Goal: Transaction & Acquisition: Purchase product/service

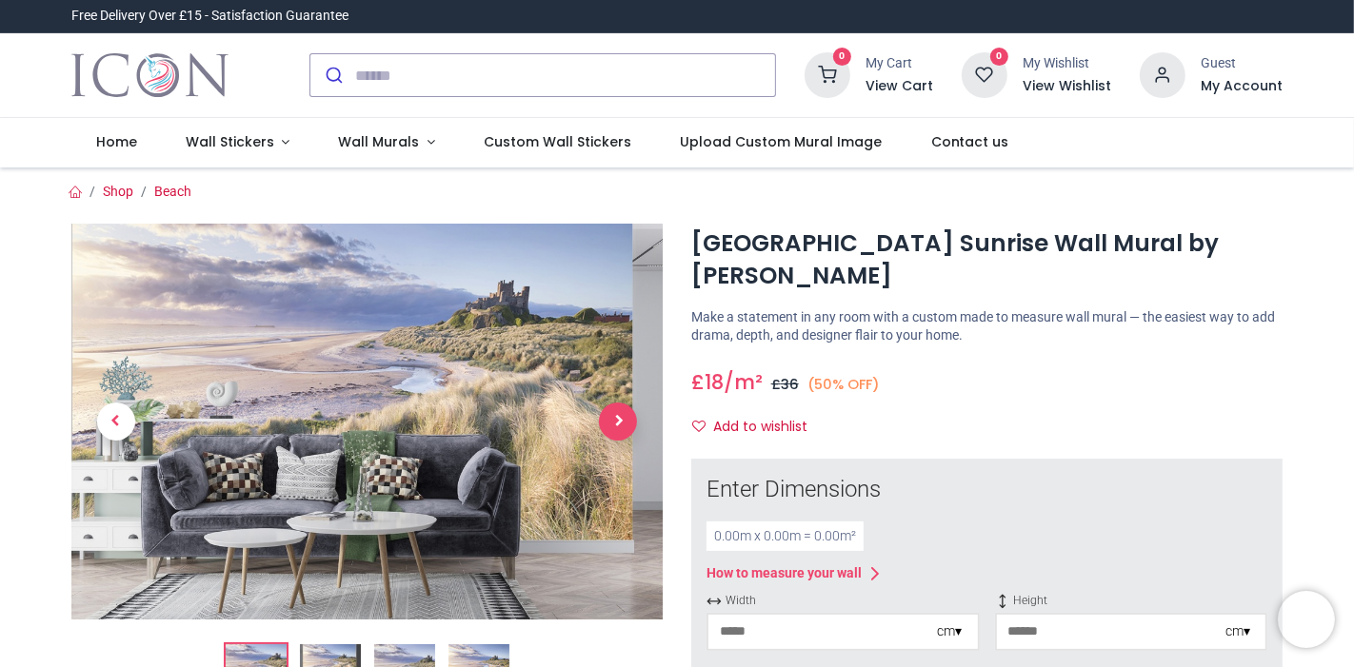
click at [610, 425] on span "Next" at bounding box center [618, 422] width 38 height 38
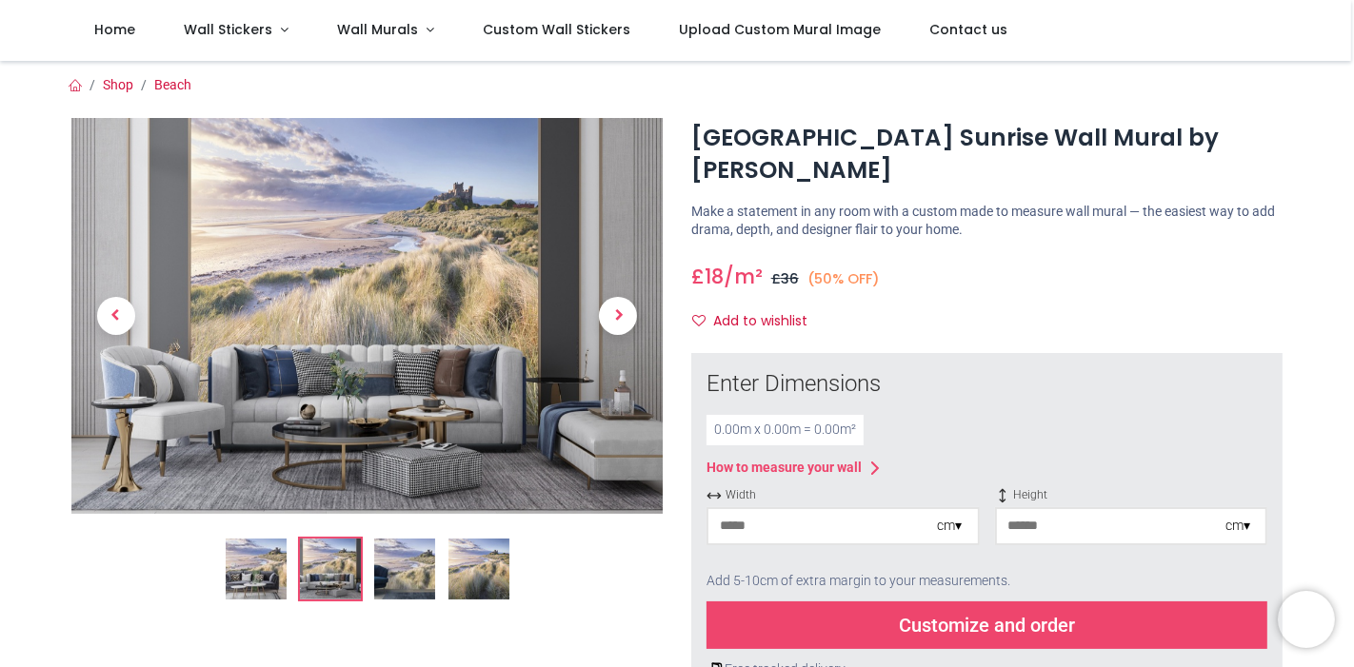
scroll to position [634, 0]
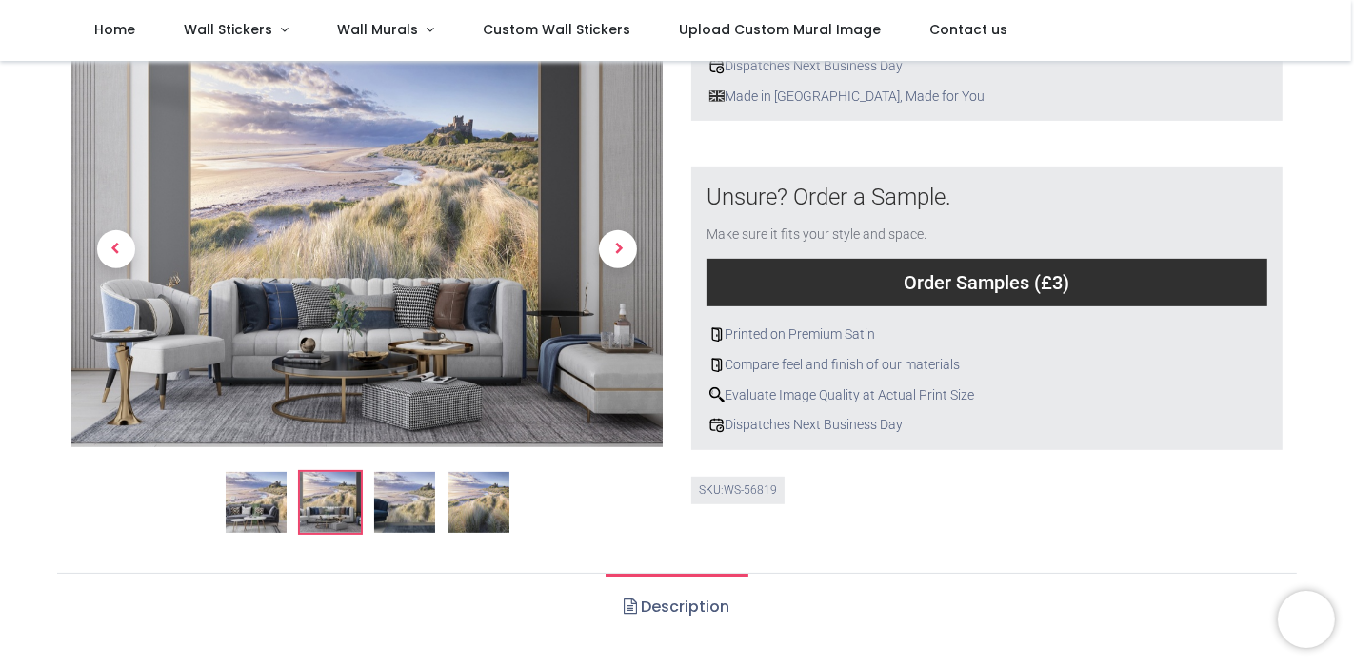
click at [416, 500] on img at bounding box center [404, 502] width 61 height 61
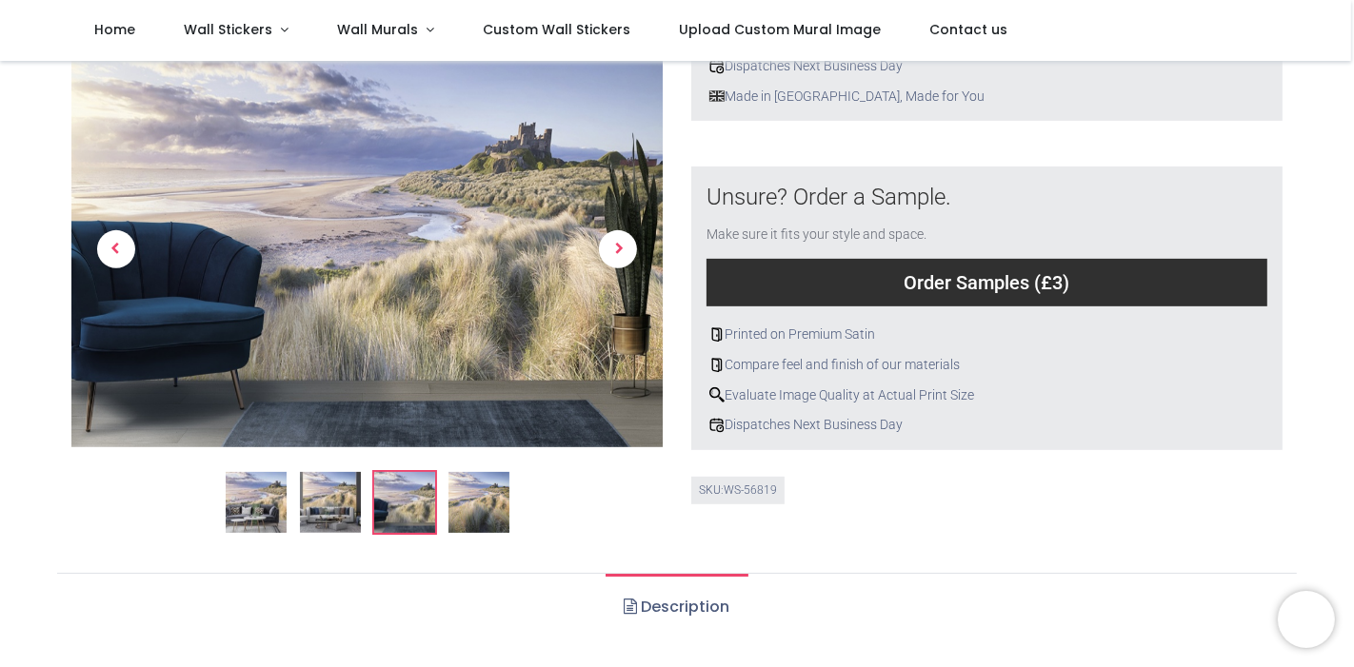
click at [485, 506] on img at bounding box center [477, 502] width 61 height 61
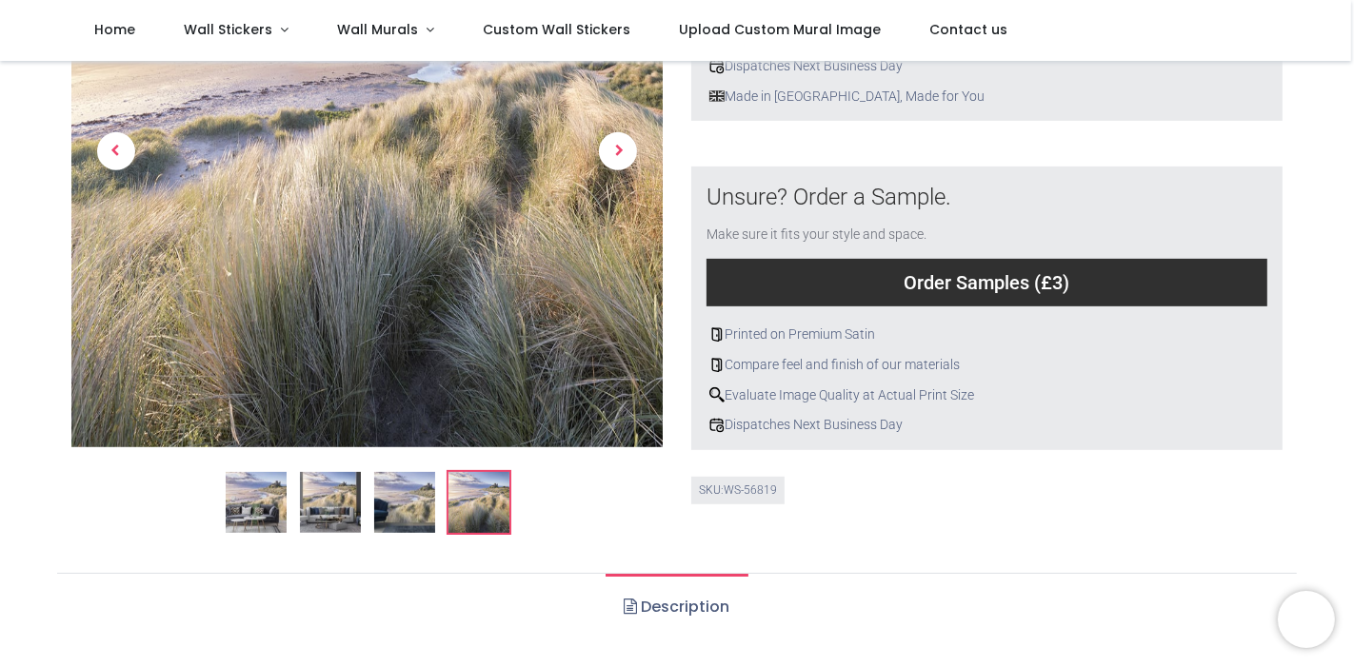
drag, startPoint x: 1349, startPoint y: 205, endPoint x: 1352, endPoint y: 163, distance: 42.0
click at [1352, 163] on div "Login • Register Home Wall Stickers" at bounding box center [677, 333] width 1354 height 667
drag, startPoint x: 1350, startPoint y: 183, endPoint x: 1351, endPoint y: 171, distance: 11.5
click at [1351, 171] on div "Login • Register Home Wall Stickers" at bounding box center [677, 333] width 1354 height 667
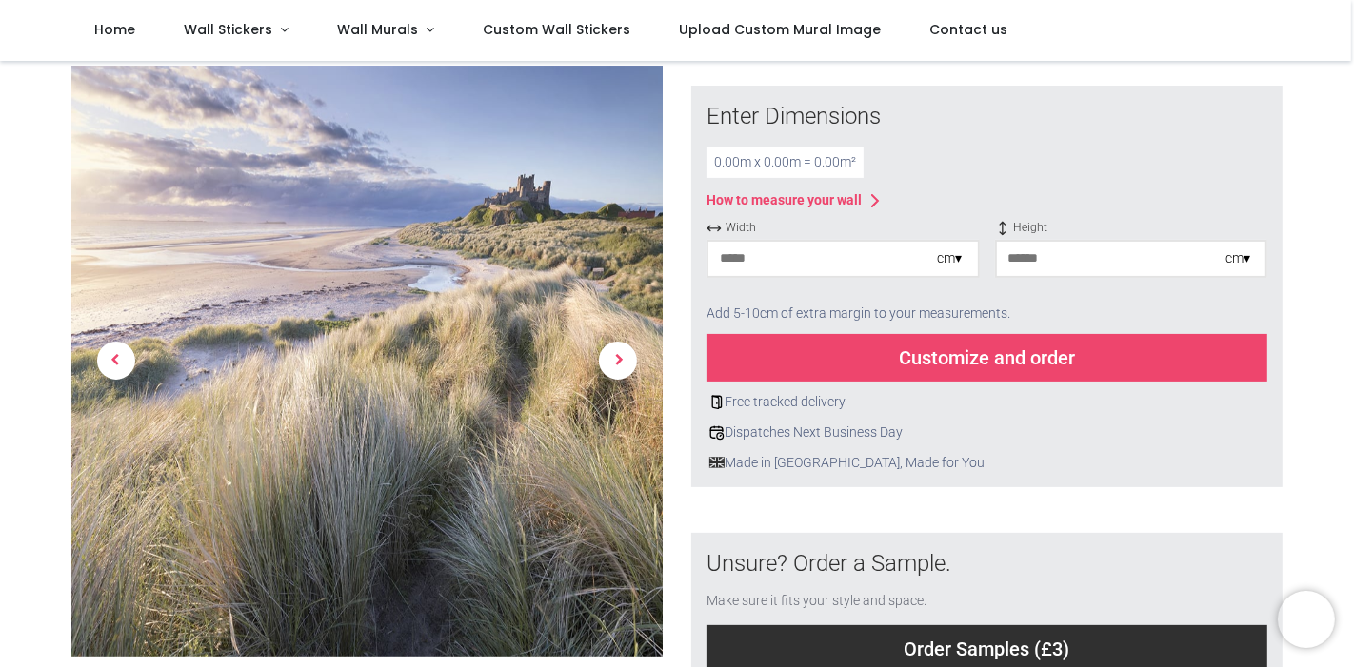
scroll to position [287, 0]
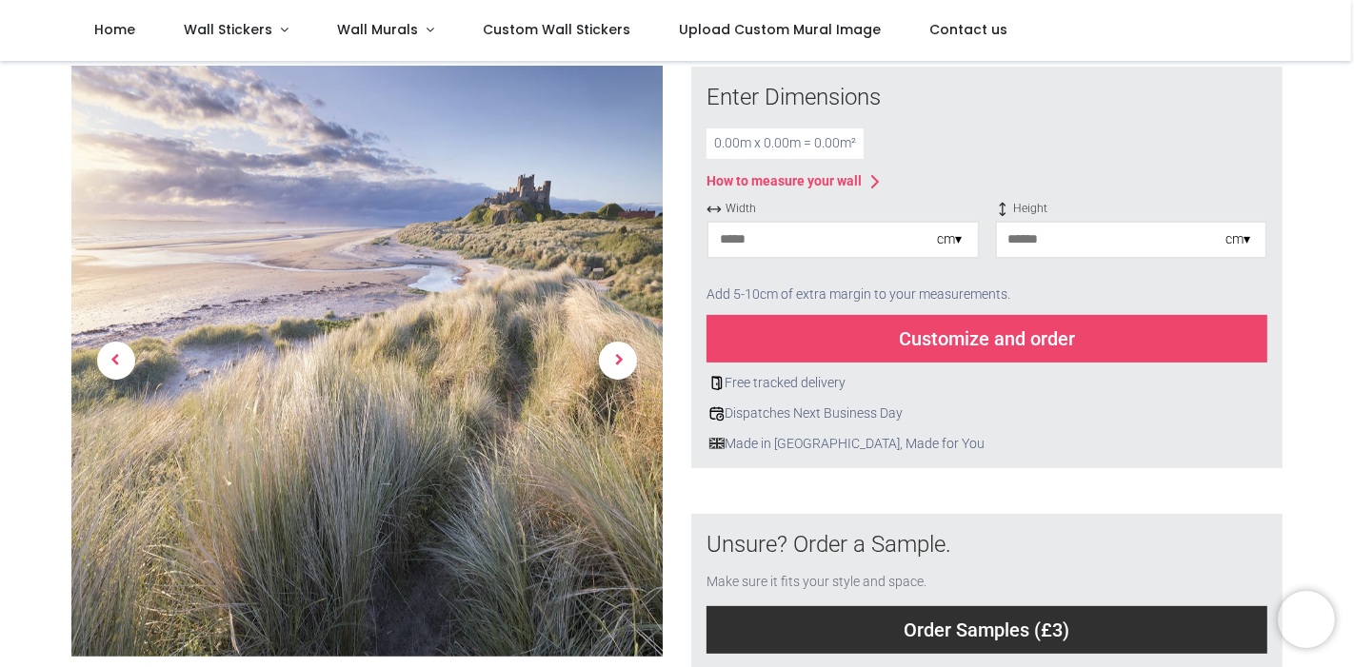
click at [833, 246] on input "number" at bounding box center [822, 240] width 229 height 34
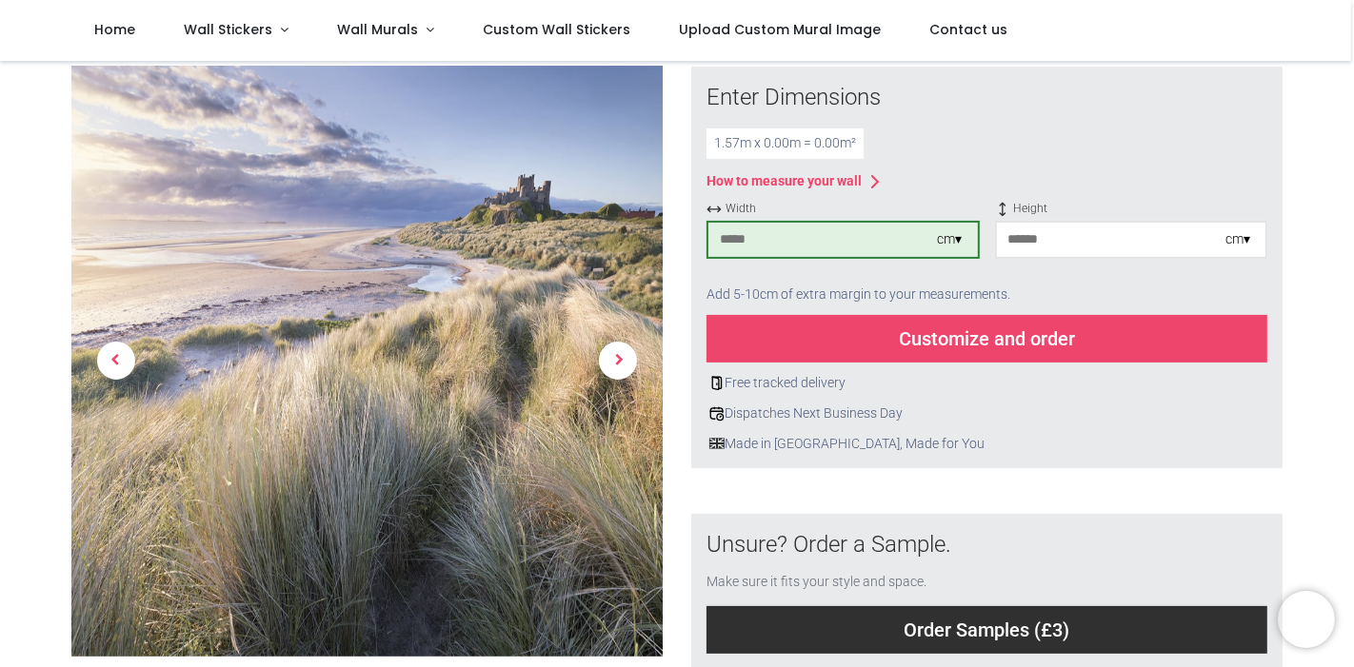
type input "***"
click at [1084, 239] on input "number" at bounding box center [1111, 240] width 229 height 34
click at [1094, 271] on div at bounding box center [1131, 268] width 273 height 11
click at [1059, 289] on div "Add 5-10cm of extra margin to your measurements." at bounding box center [986, 295] width 561 height 42
click at [947, 141] on div "1.57 m x 0.74 m = 1.16 m²" at bounding box center [986, 144] width 561 height 30
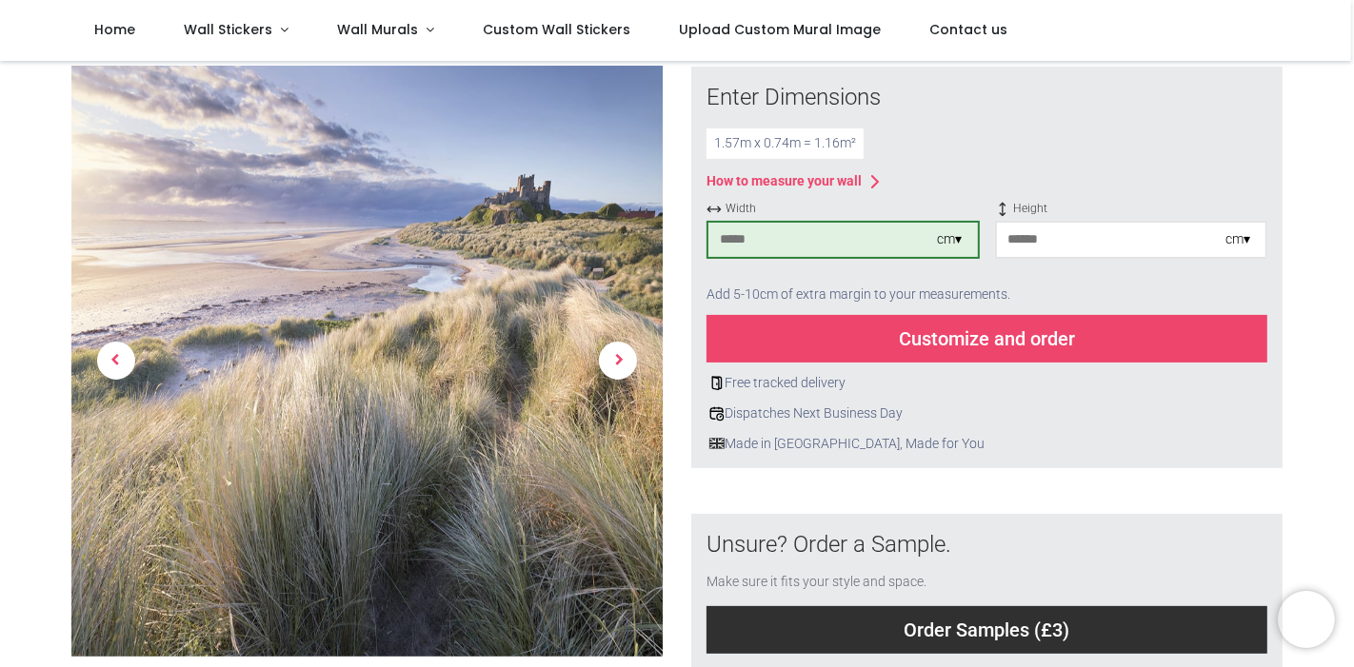
click at [773, 142] on div "1.57 m x 0.74 m = 1.16 m²" at bounding box center [784, 144] width 157 height 30
click at [1010, 148] on div "1.57 m x 0.74 m = 1.16 m²" at bounding box center [986, 144] width 561 height 30
click at [988, 335] on div "Customize and order" at bounding box center [986, 339] width 561 height 48
drag, startPoint x: 1060, startPoint y: 244, endPoint x: 952, endPoint y: 245, distance: 108.5
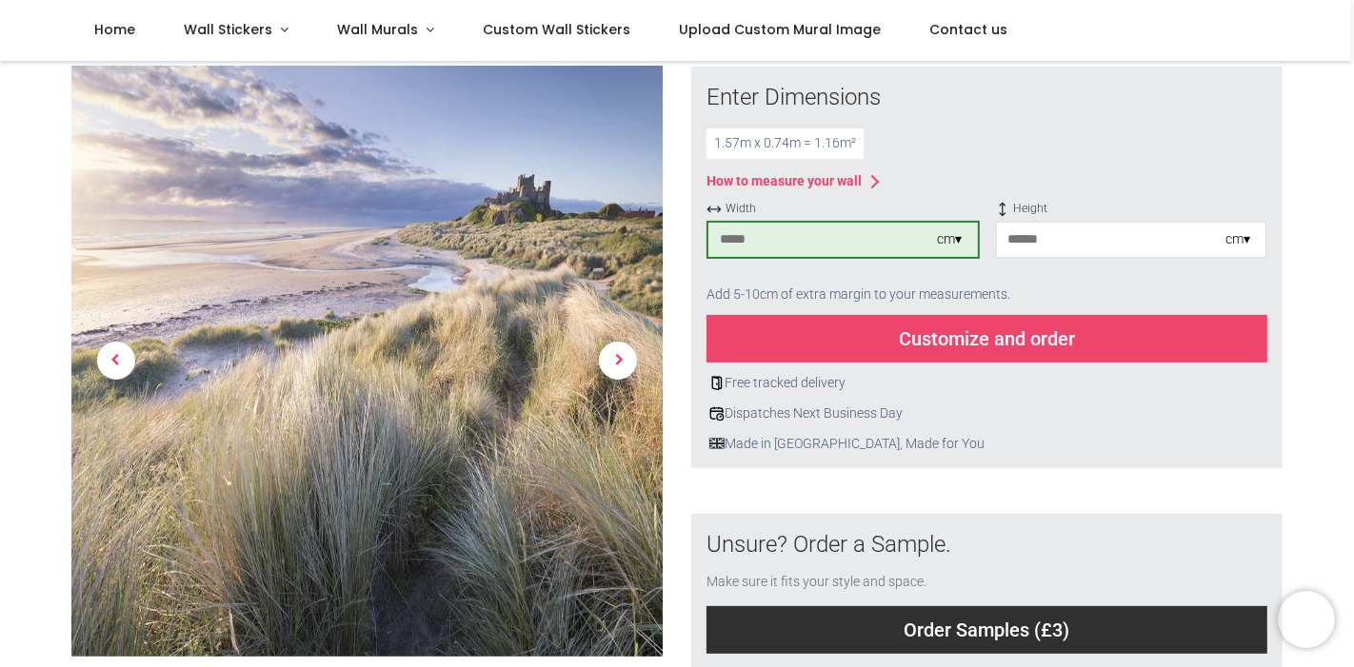
click at [952, 245] on div "Width *** cm ▾ Height ** cm ▾" at bounding box center [986, 237] width 561 height 73
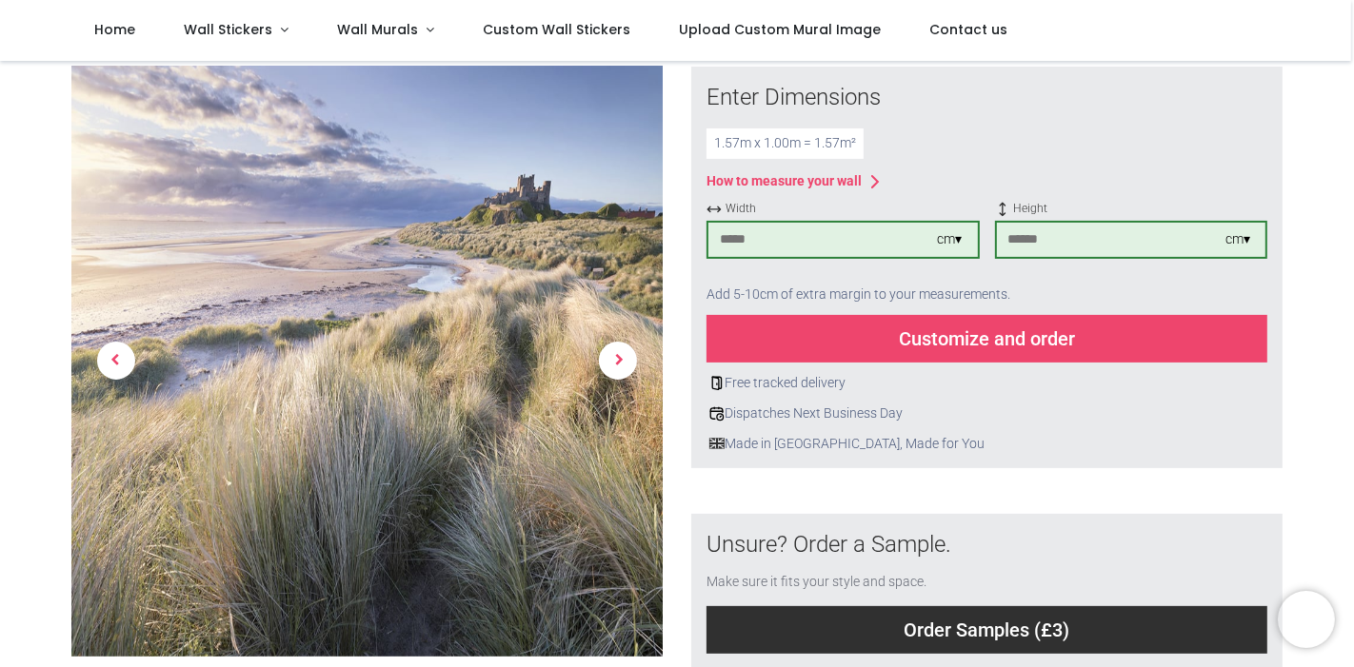
type input "***"
click at [920, 335] on div "Customize and order" at bounding box center [986, 339] width 561 height 48
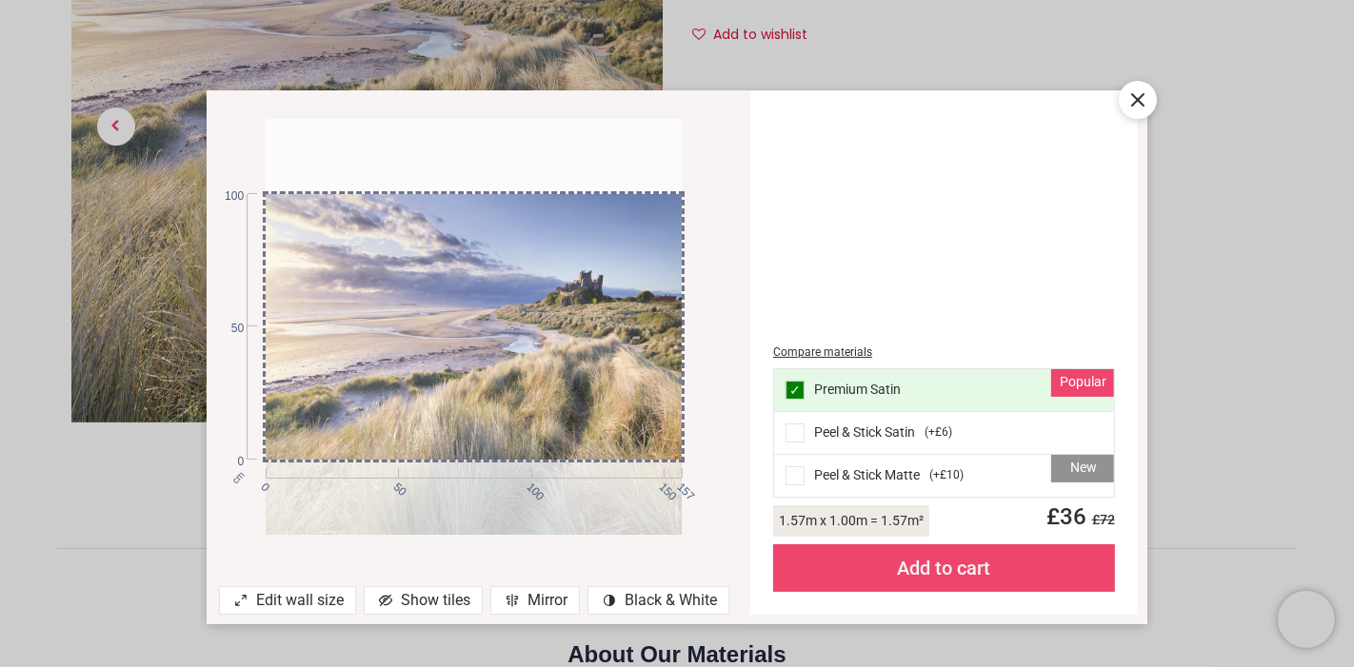
drag, startPoint x: 577, startPoint y: 279, endPoint x: 581, endPoint y: 376, distance: 97.2
click at [581, 376] on div at bounding box center [474, 402] width 416 height 416
click at [1129, 101] on icon at bounding box center [1137, 100] width 23 height 23
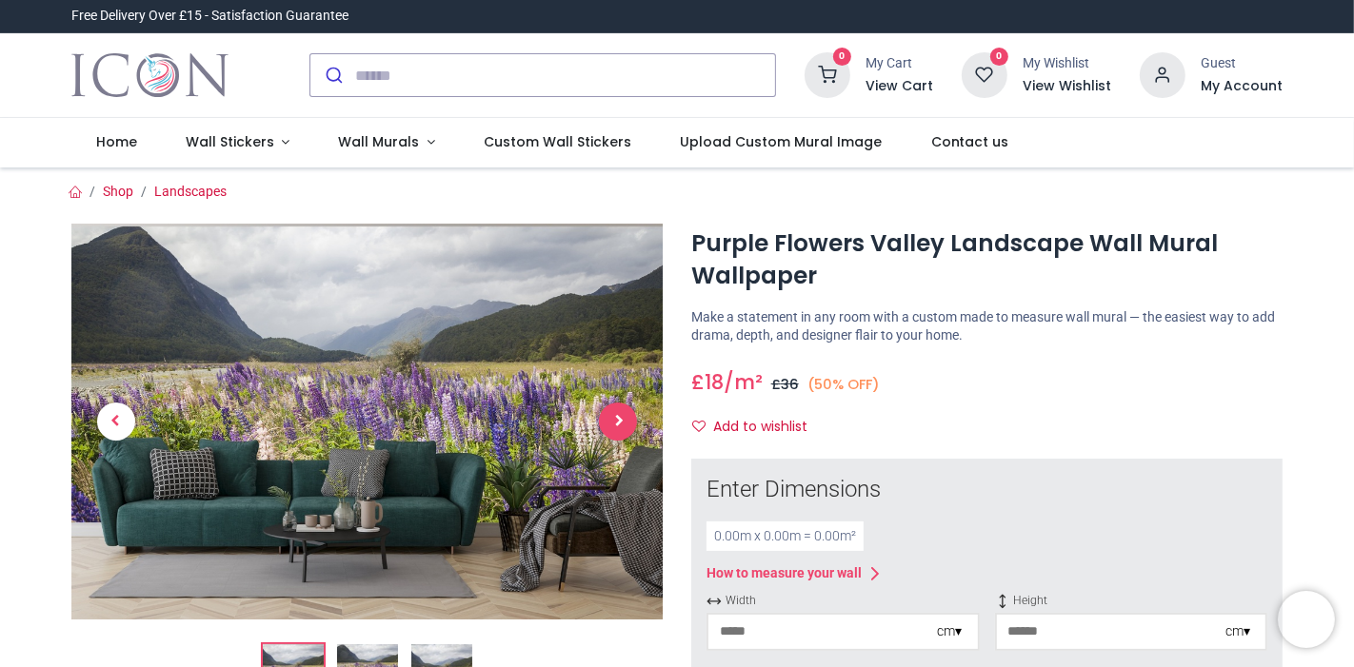
click at [620, 414] on span "Next" at bounding box center [618, 422] width 38 height 38
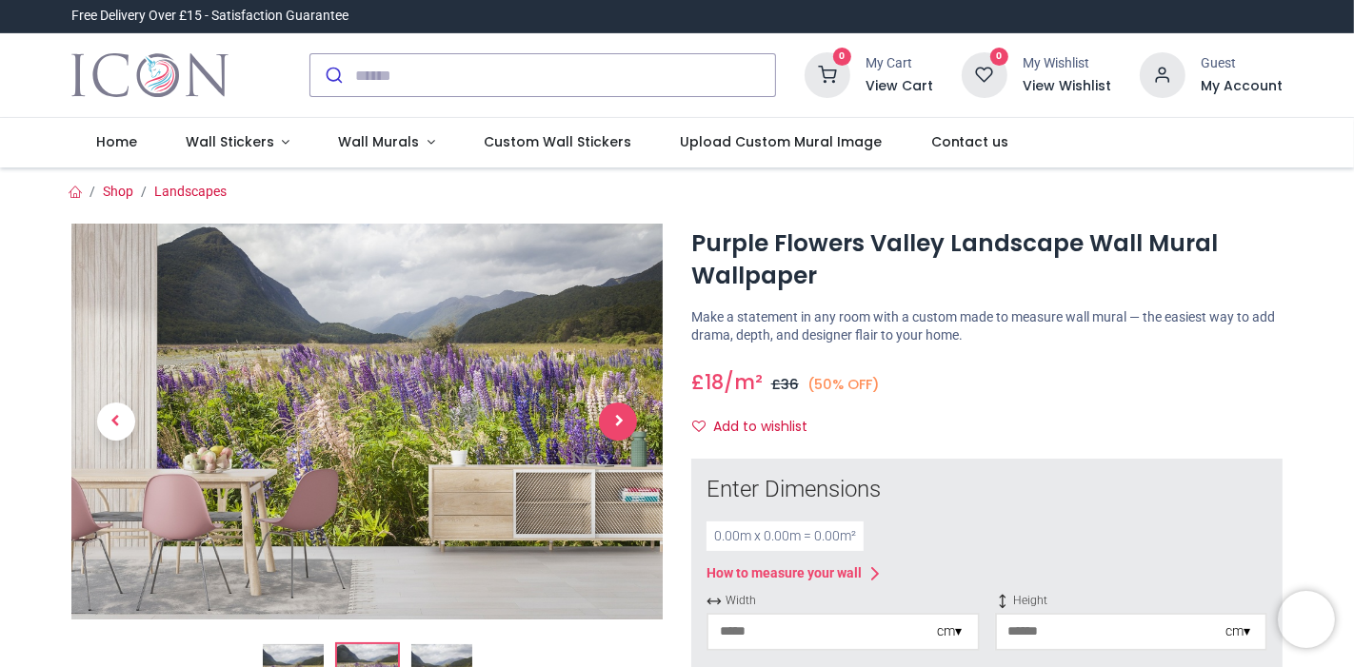
click at [620, 414] on span "Next" at bounding box center [618, 422] width 38 height 38
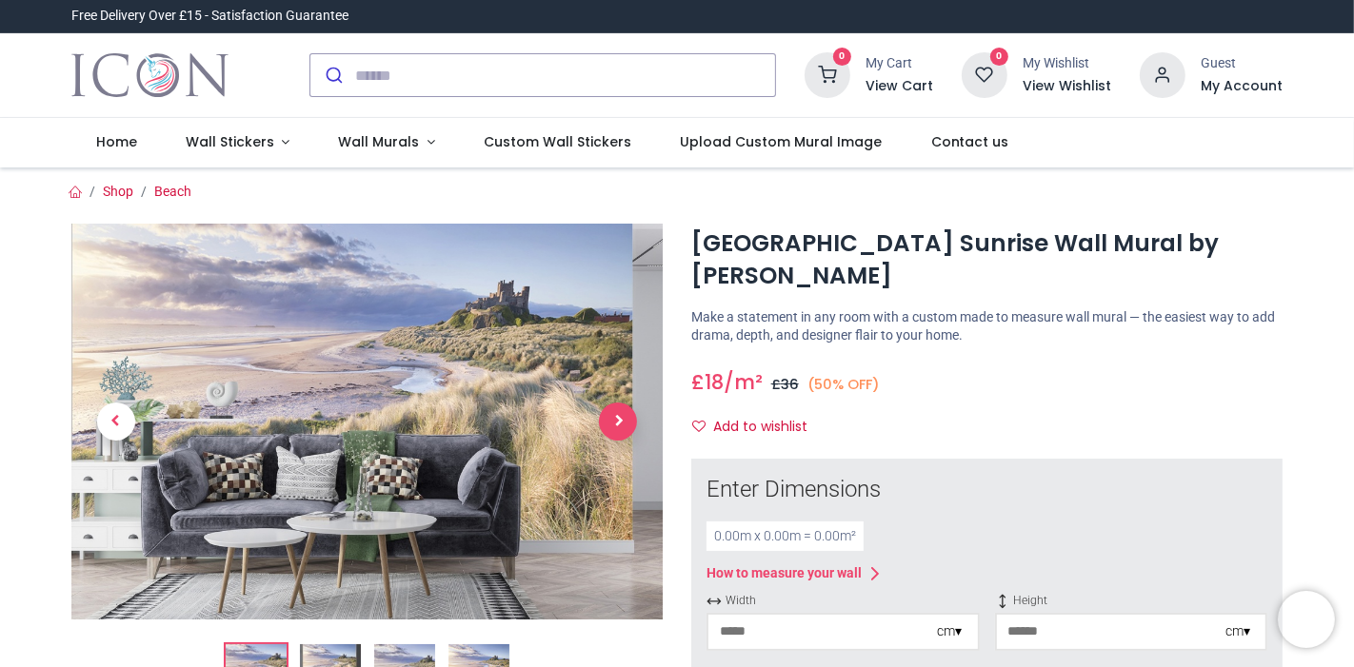
click at [612, 409] on span "Next" at bounding box center [618, 422] width 38 height 38
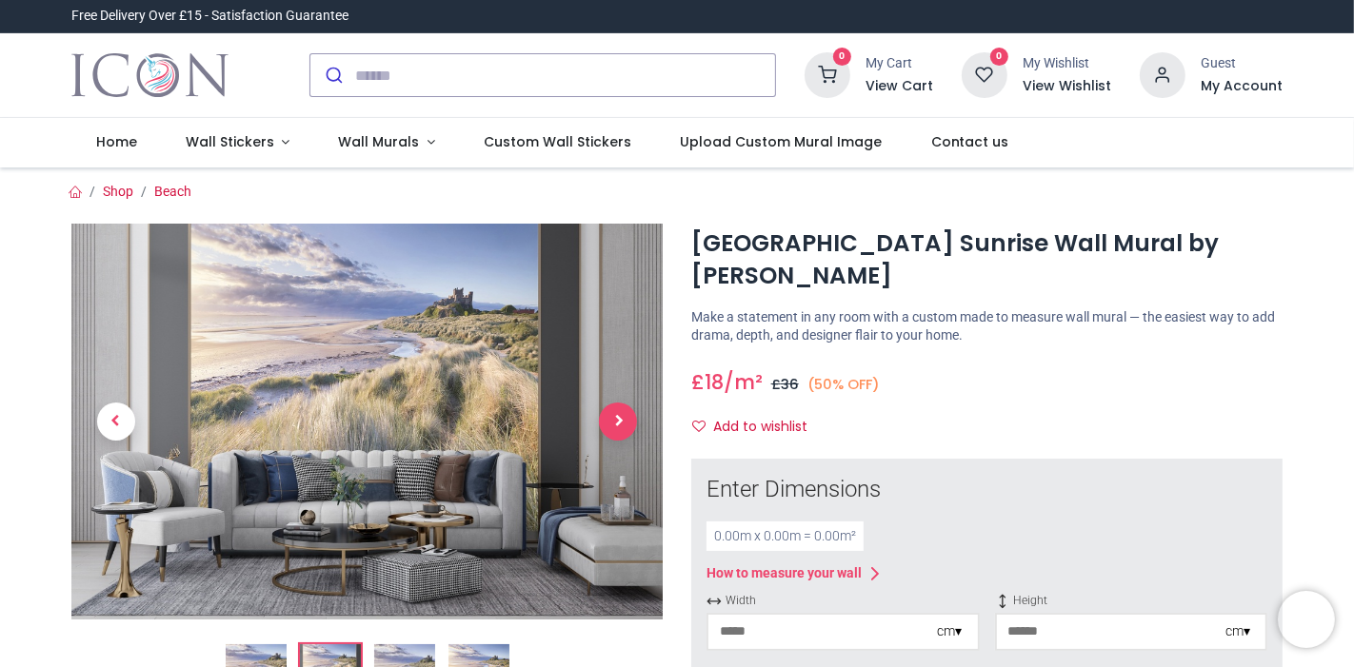
click at [612, 409] on span "Next" at bounding box center [618, 422] width 38 height 38
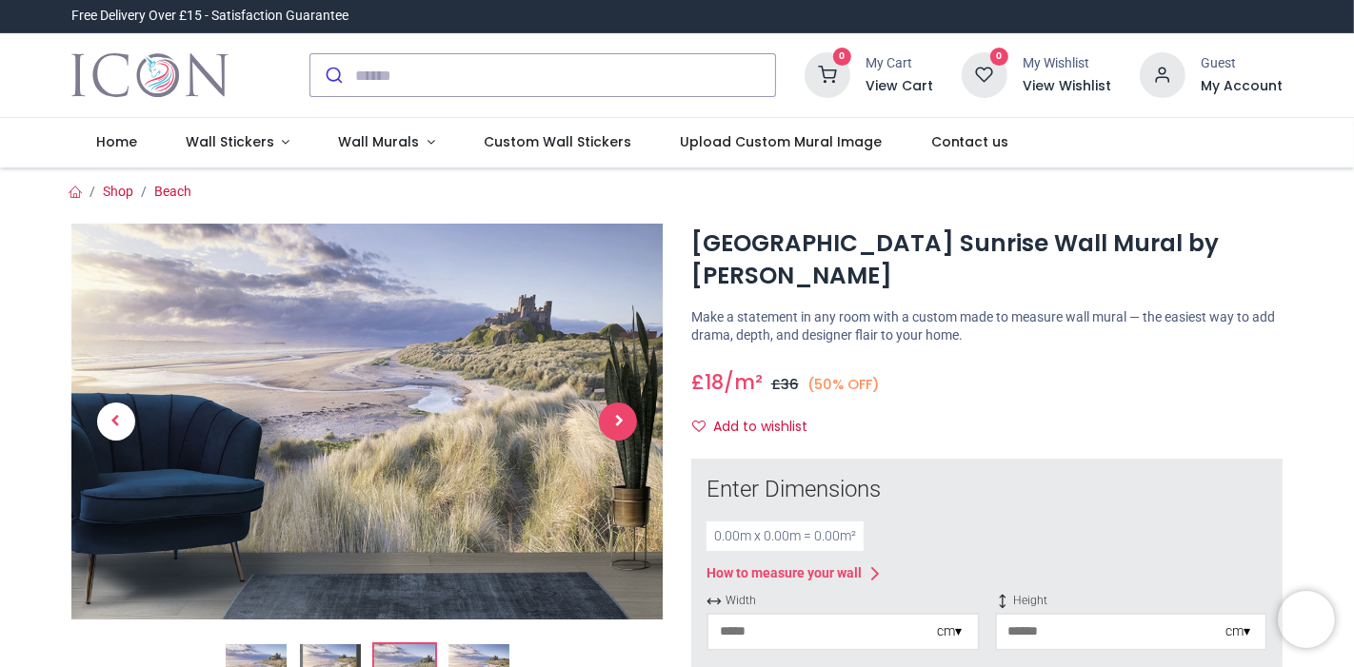
click at [612, 409] on span "Next" at bounding box center [618, 422] width 38 height 38
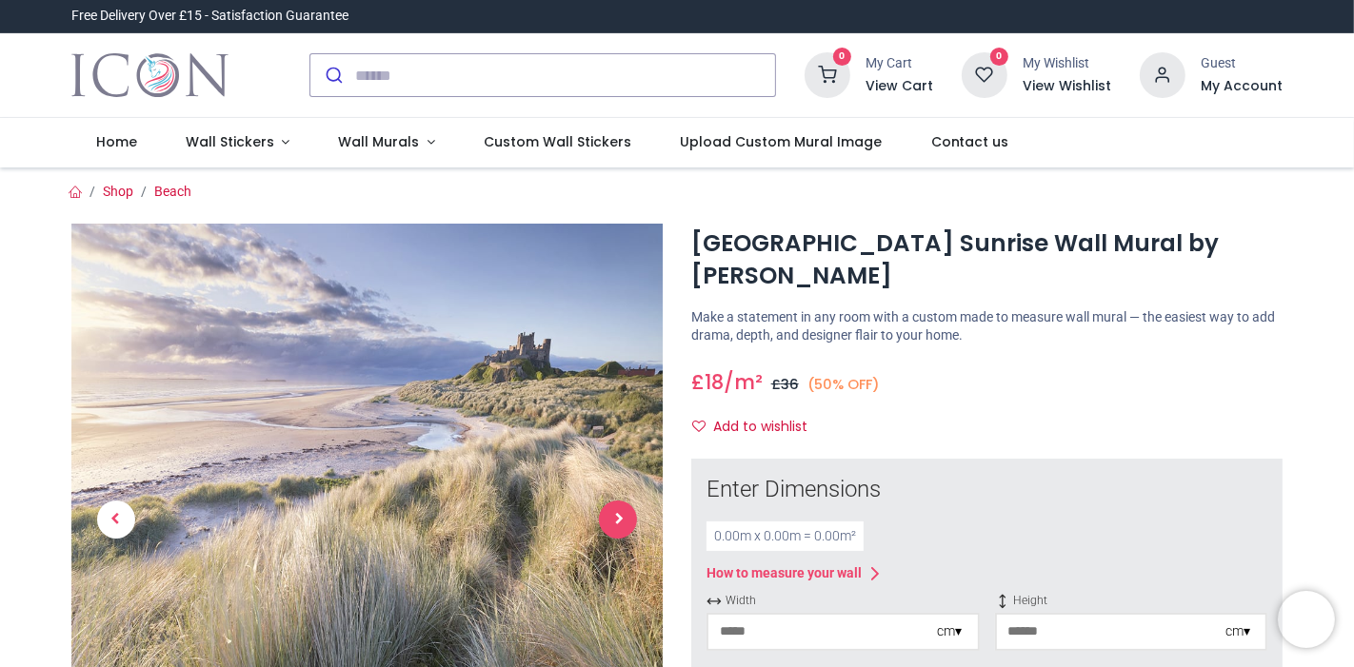
click at [615, 508] on span "Next" at bounding box center [618, 520] width 38 height 38
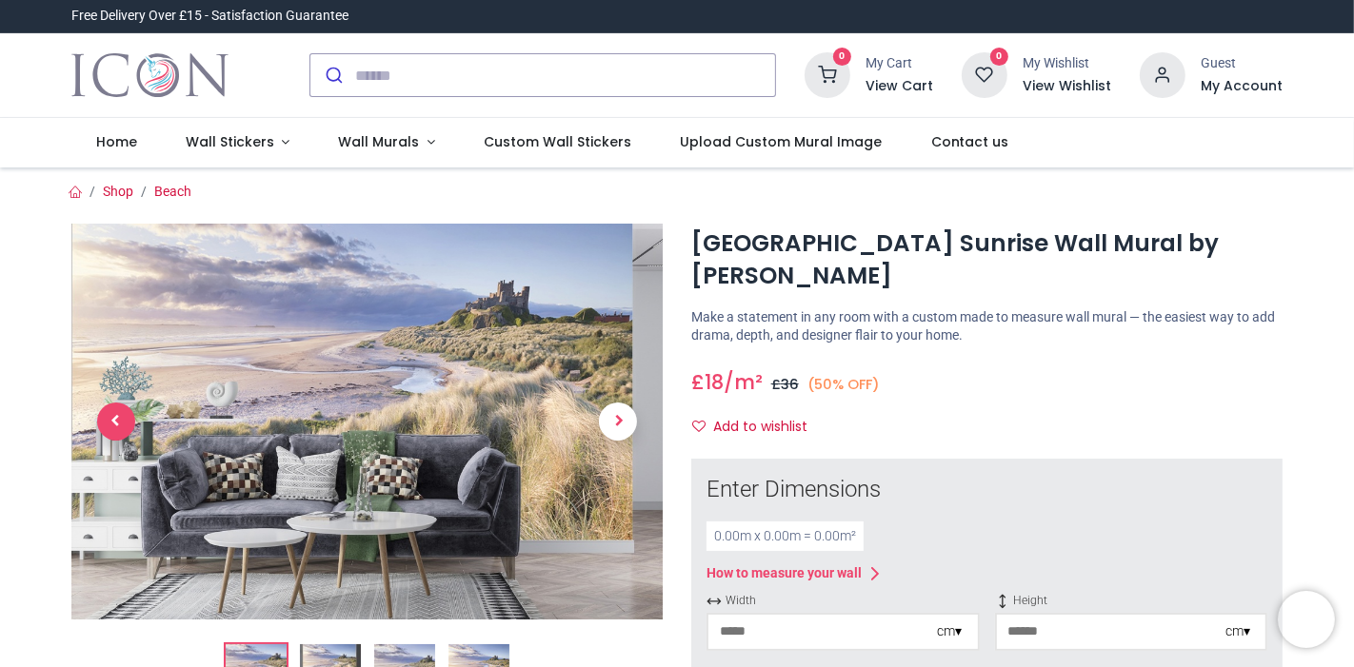
click at [116, 422] on span "Previous" at bounding box center [116, 422] width 38 height 38
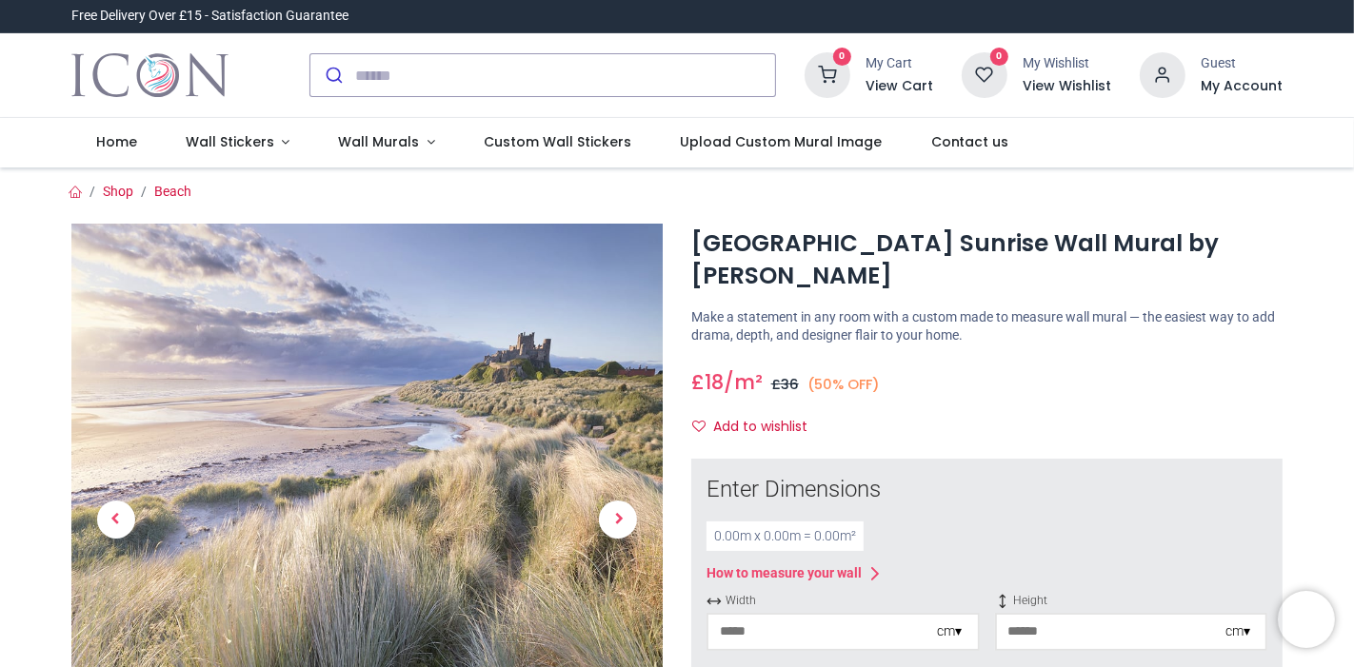
click at [485, 386] on img at bounding box center [366, 519] width 591 height 591
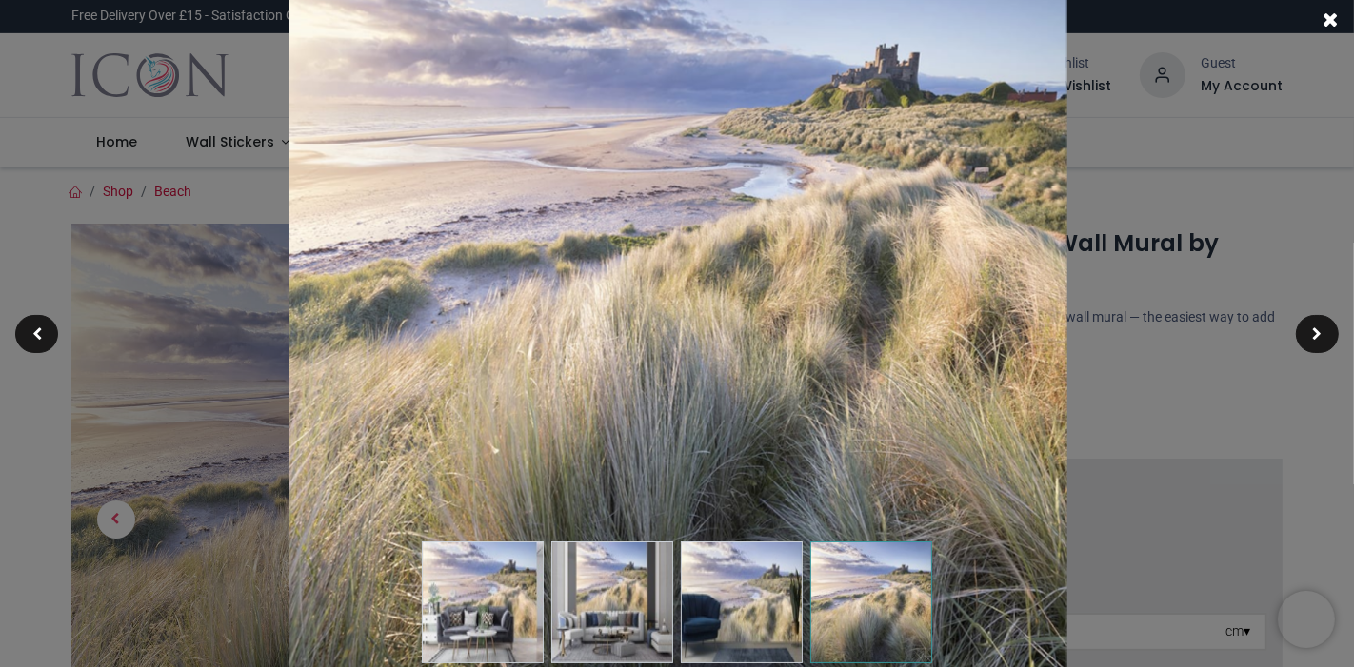
click at [1219, 417] on div at bounding box center [677, 333] width 1354 height 667
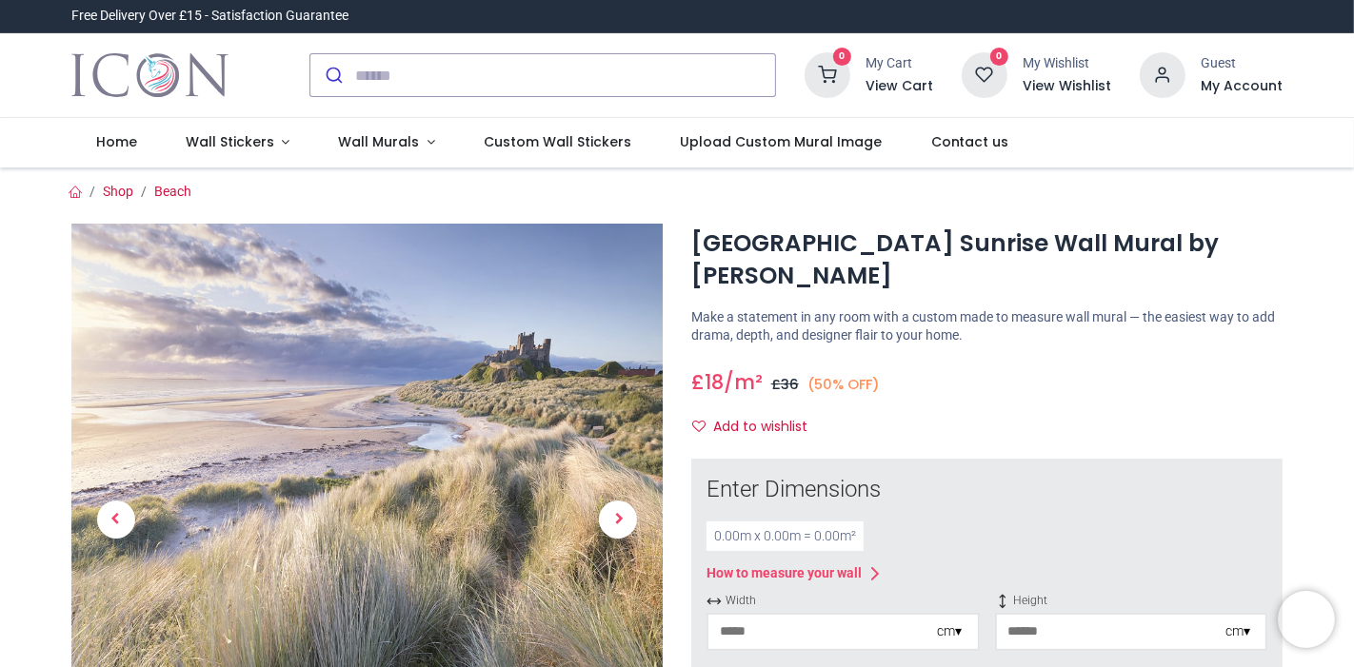
click at [178, 73] on img "Logo of Icon Wall Stickers" at bounding box center [149, 75] width 157 height 53
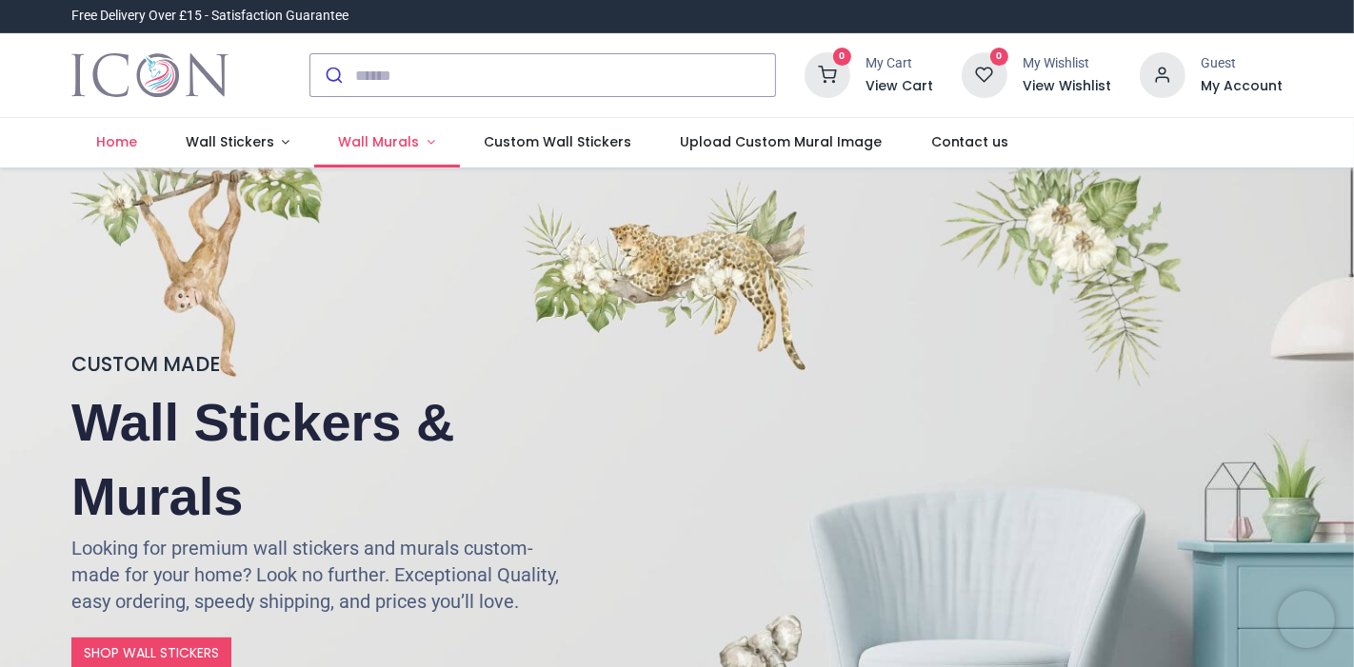
click at [393, 140] on span "Wall Murals" at bounding box center [379, 141] width 81 height 19
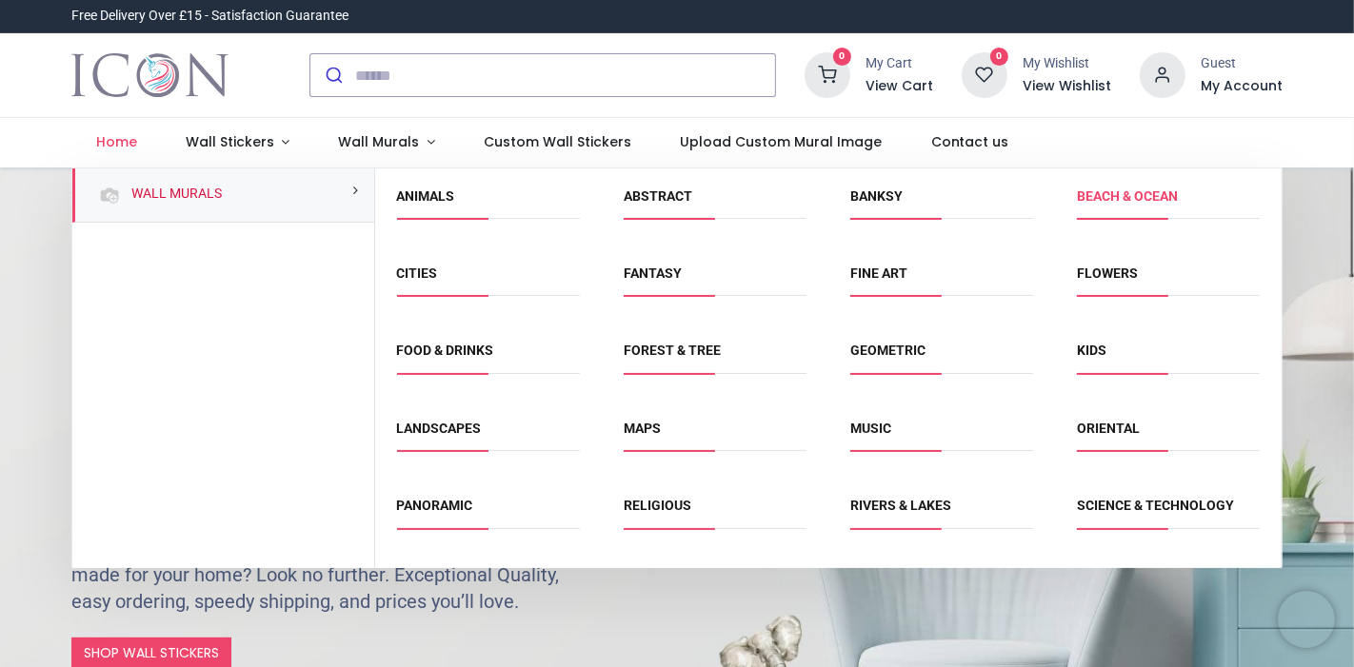
click at [1139, 200] on link "Beach & Ocean" at bounding box center [1127, 195] width 101 height 15
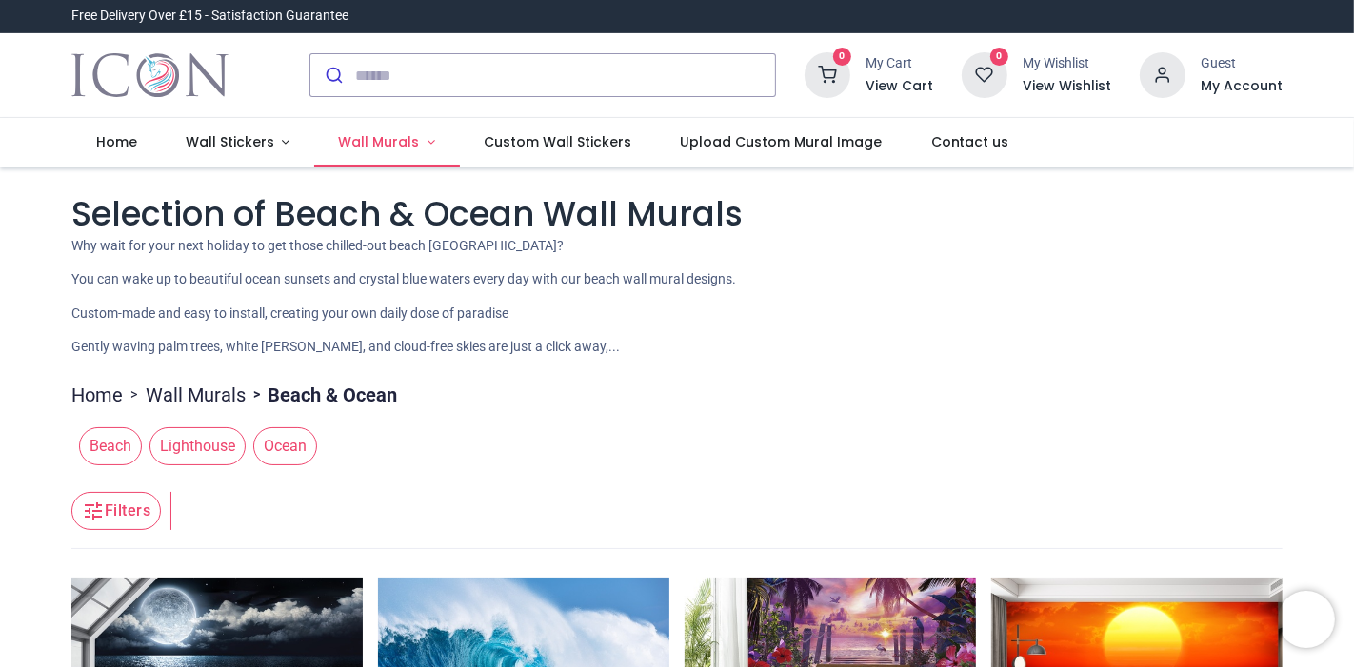
click at [407, 139] on span "Wall Murals" at bounding box center [379, 141] width 81 height 19
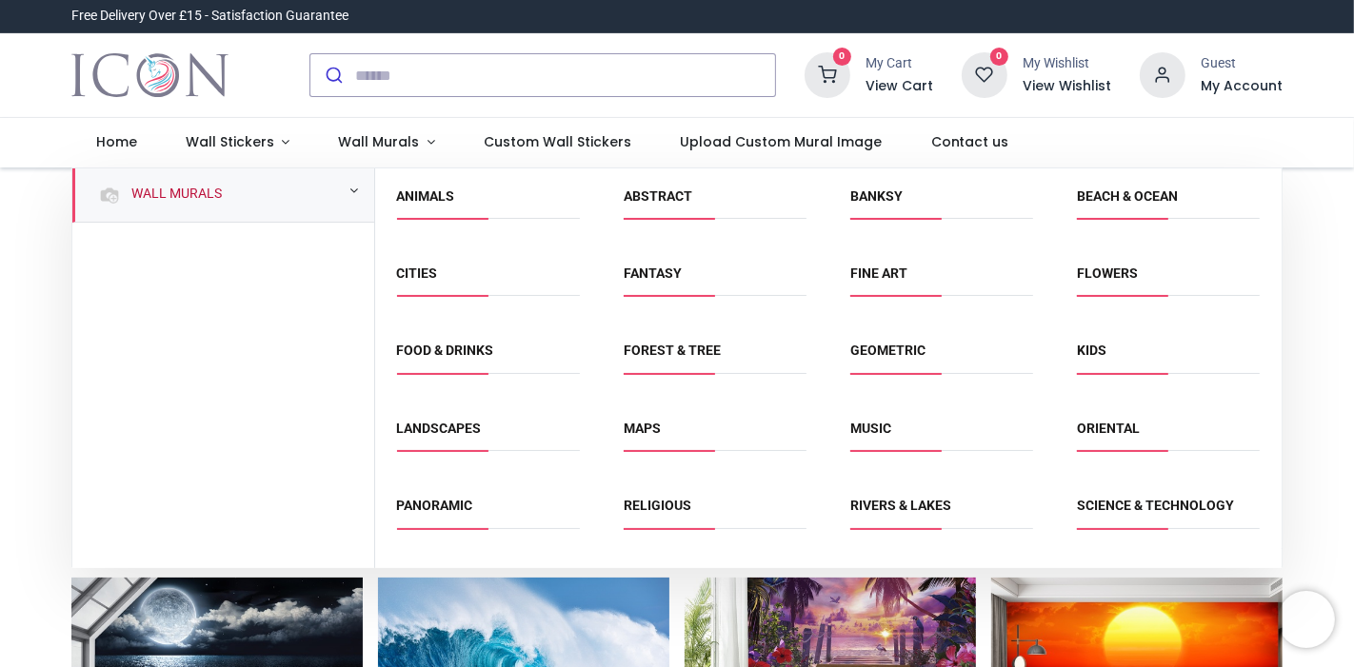
click at [172, 185] on link "Wall Murals" at bounding box center [173, 194] width 98 height 19
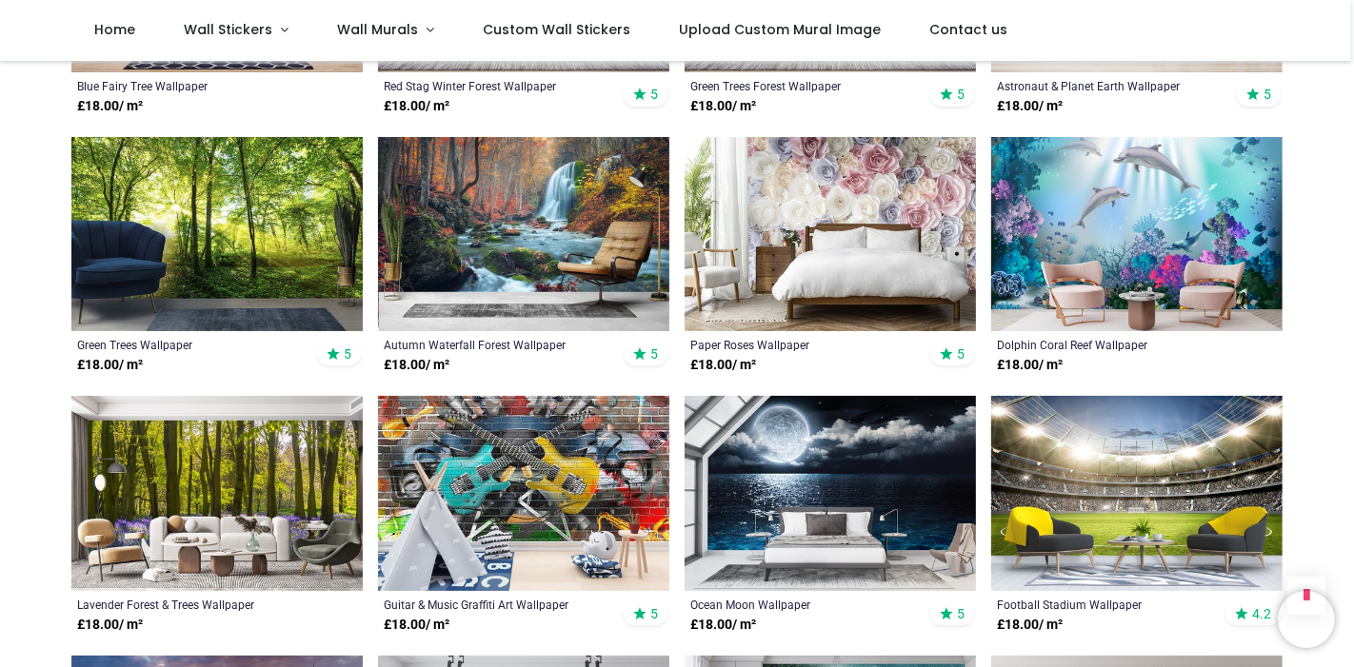
scroll to position [1337, 0]
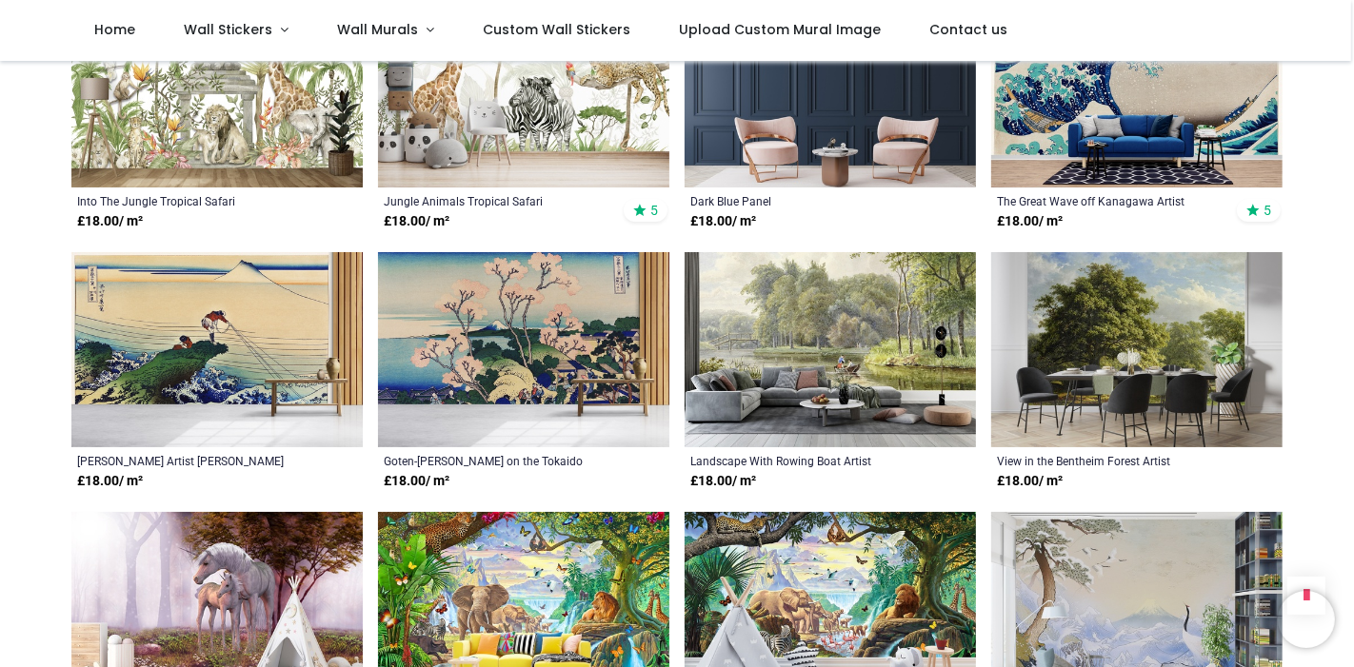
scroll to position [3753, 0]
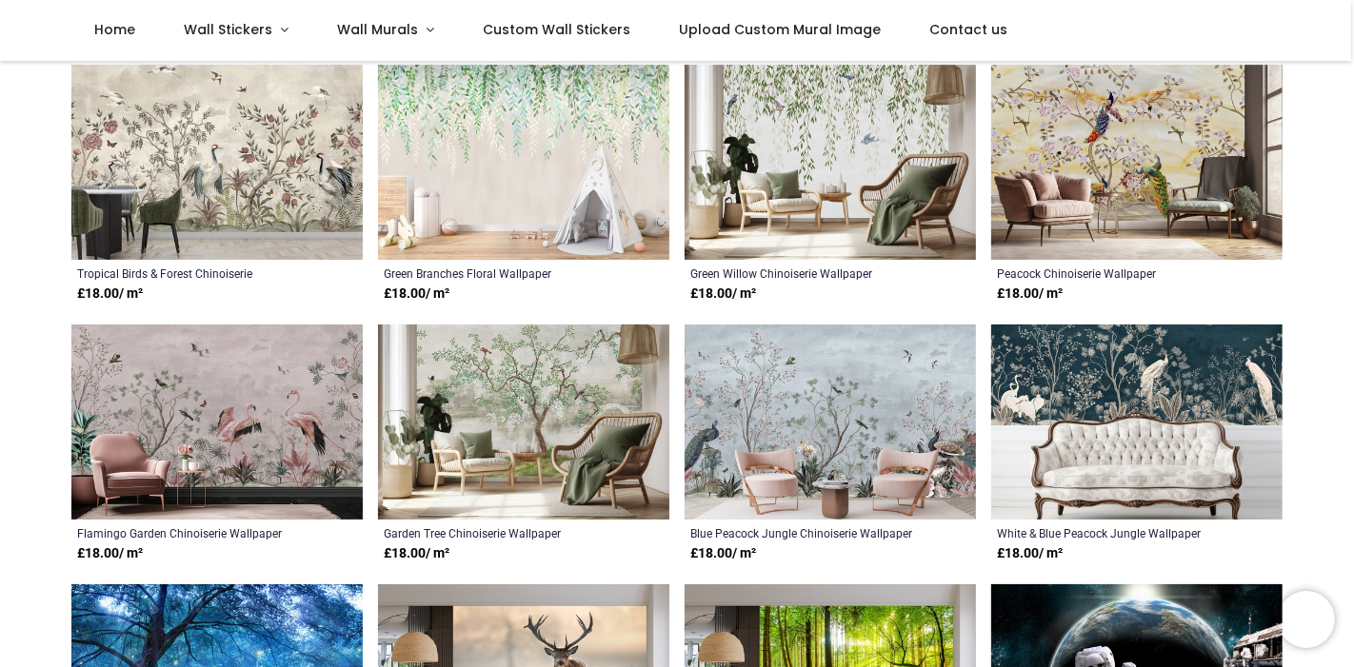
scroll to position [1269, 0]
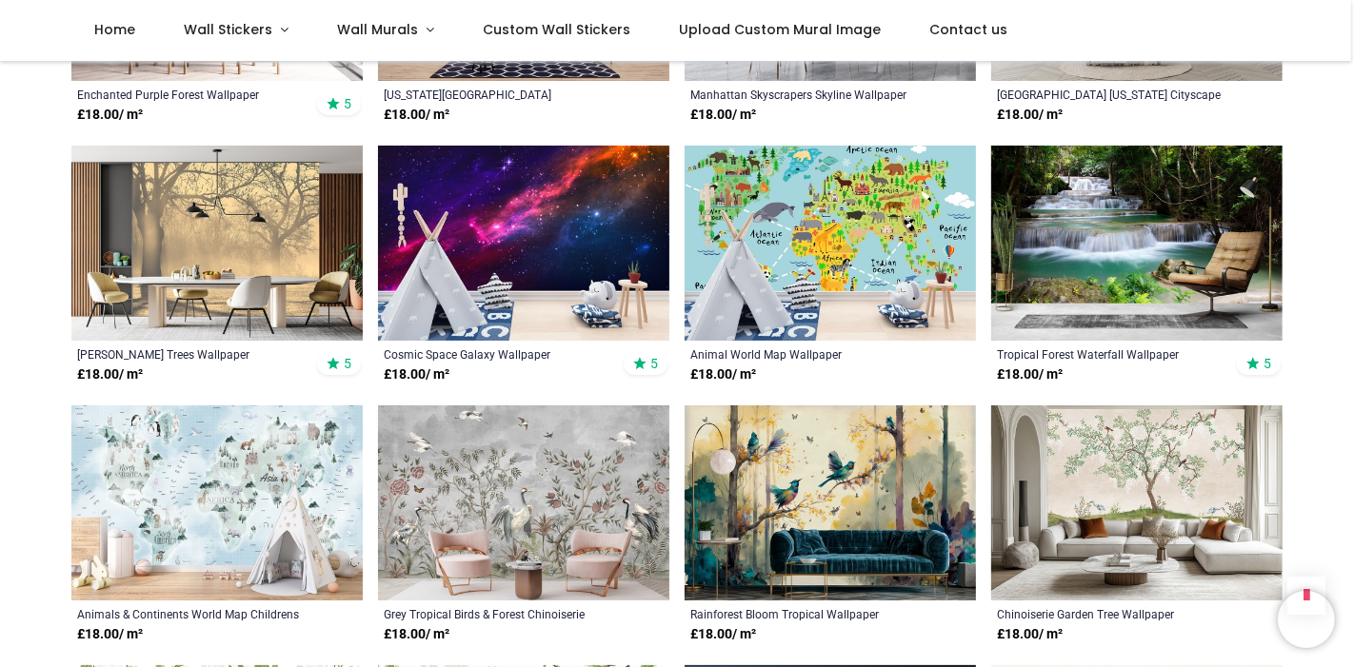
scroll to position [3173, 0]
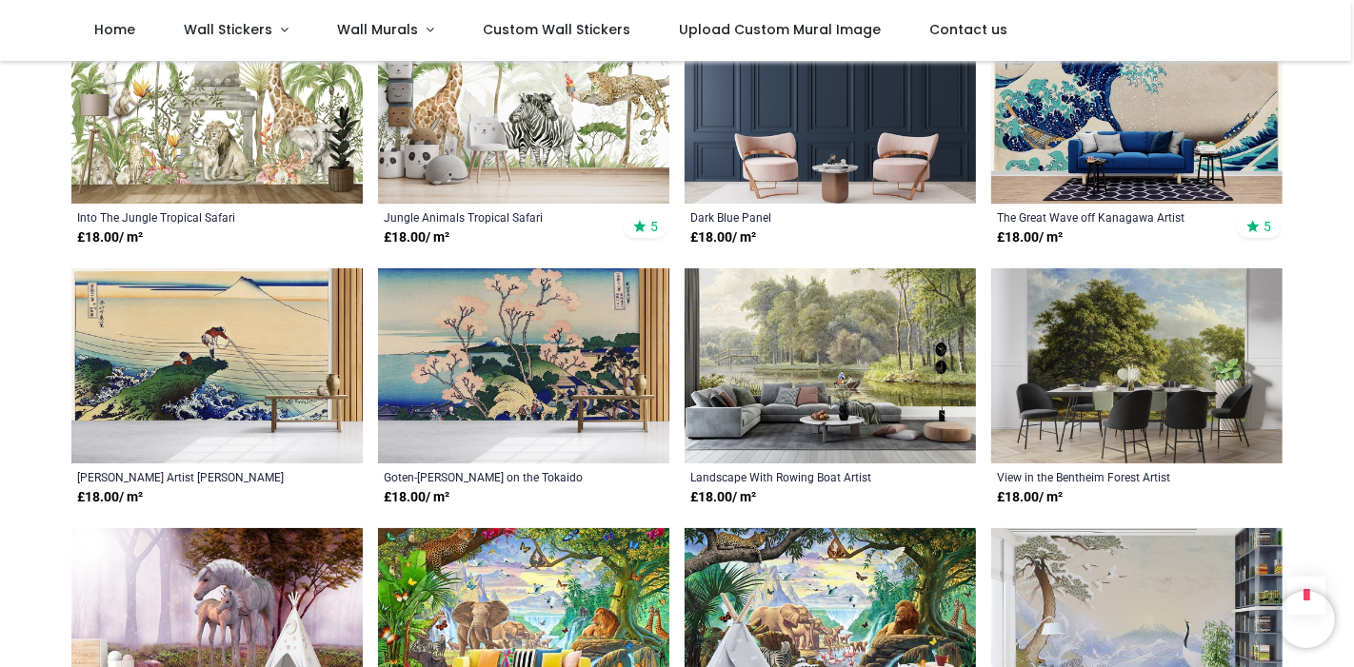
scroll to position [97, 0]
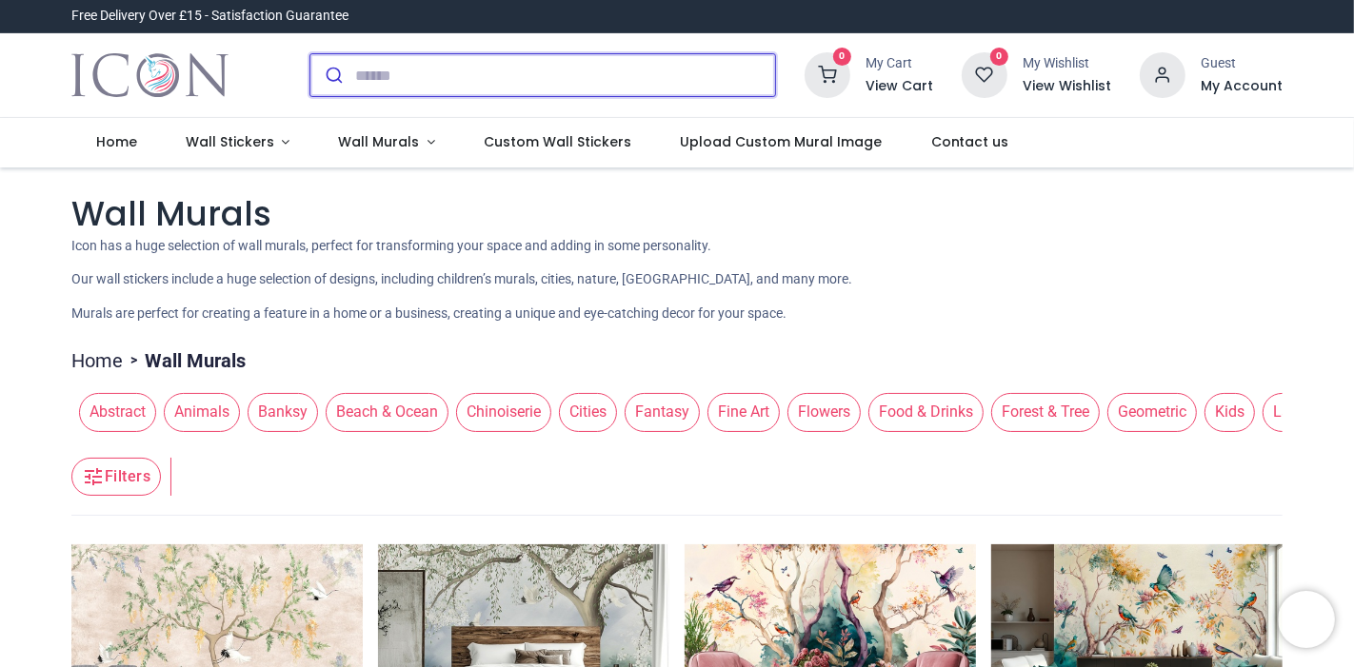
click at [433, 80] on input "search" at bounding box center [565, 75] width 420 height 42
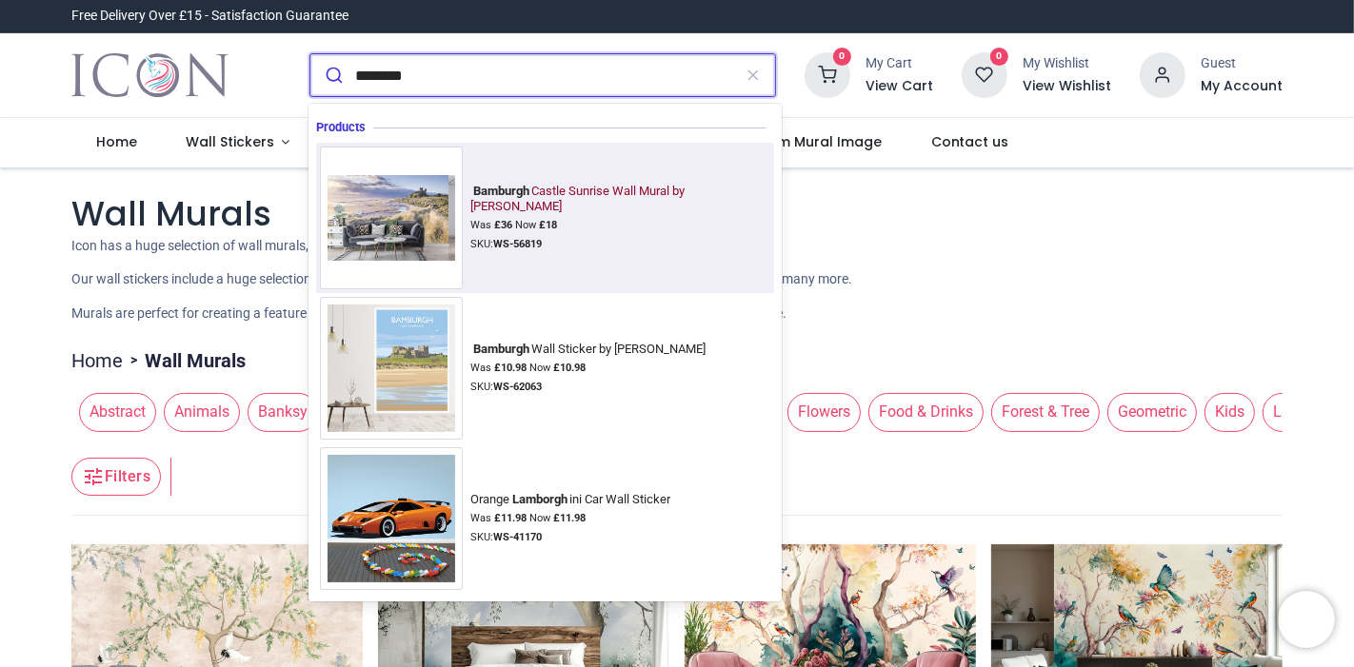
click at [362, 208] on img at bounding box center [391, 218] width 143 height 101
type input "********"
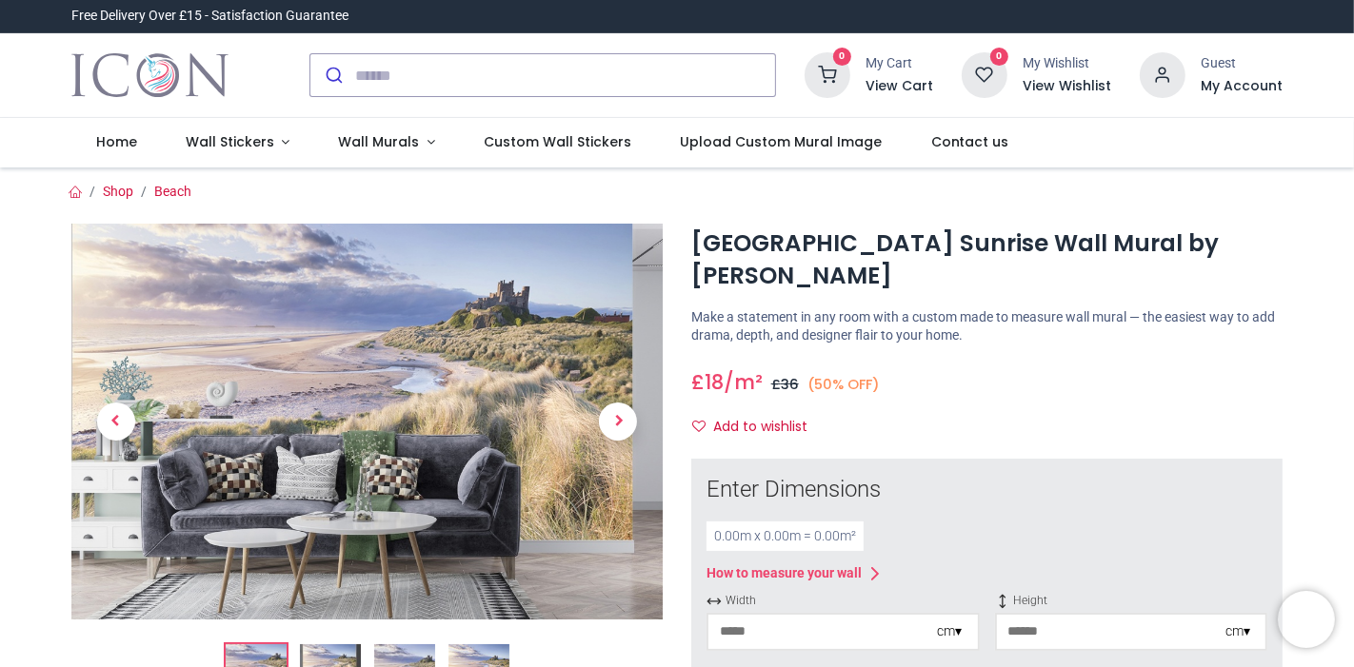
drag, startPoint x: 1349, startPoint y: 87, endPoint x: 1353, endPoint y: 110, distance: 24.1
click at [1353, 110] on div "Login • Register Home Wall Stickers" at bounding box center [677, 333] width 1354 height 667
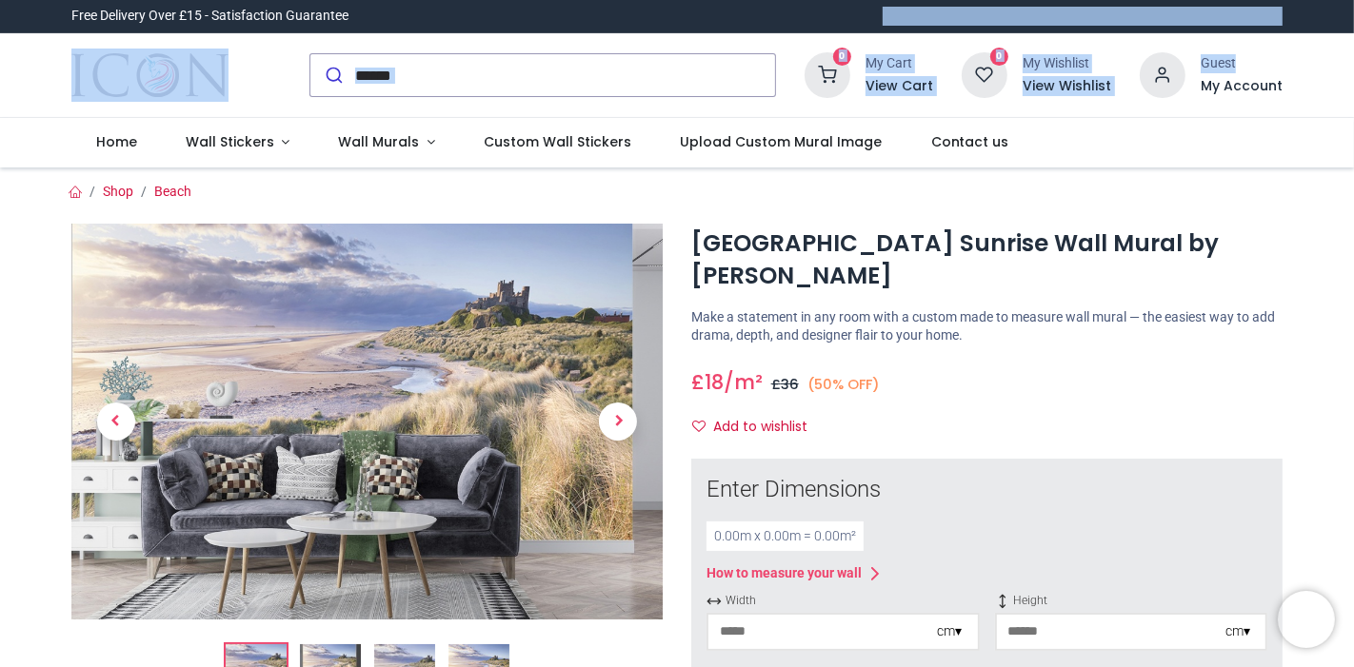
drag, startPoint x: 1349, startPoint y: 17, endPoint x: 1349, endPoint y: 58, distance: 40.9
click at [1349, 58] on header "Free Delivery Over £15 - Satisfaction Guarantee" at bounding box center [677, 84] width 1354 height 168
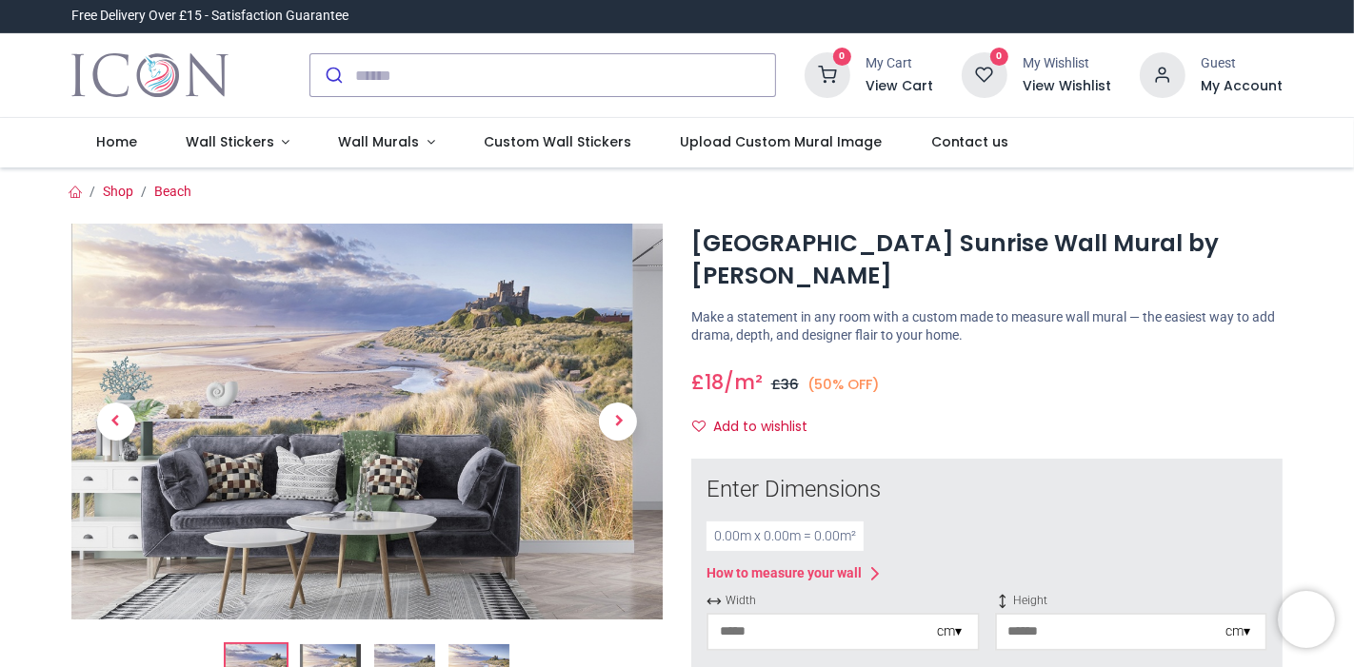
click at [966, 386] on div "£ 18 18.0 /m² GBP £ 36 (50% OFF) £ 36.00 Not Available For Sale" at bounding box center [986, 378] width 591 height 35
click at [802, 530] on div "0.00 m x 0.00 m = 0.00 m²" at bounding box center [784, 537] width 157 height 30
click at [963, 544] on div "0.00 m x 0.00 m = 0.00 m²" at bounding box center [986, 537] width 561 height 30
click at [839, 574] on div "How to measure your wall" at bounding box center [783, 574] width 155 height 19
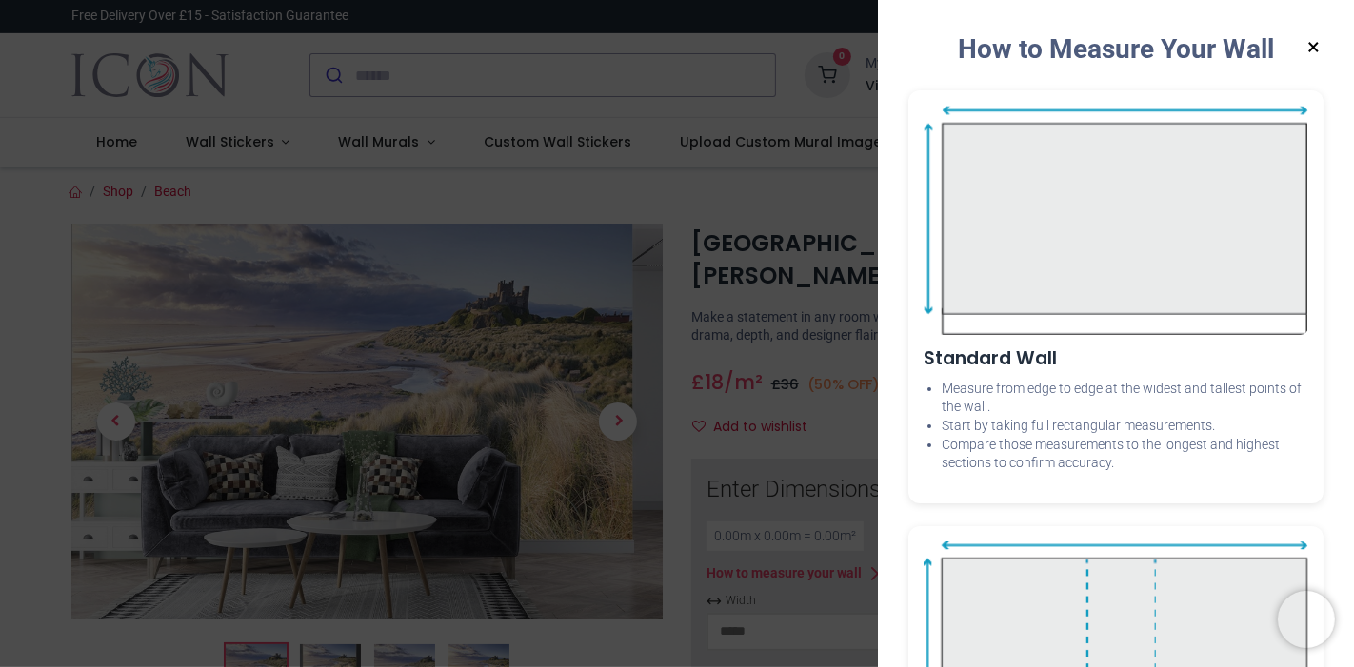
click at [798, 350] on div "× How to Measure Your Wall Standard Wall Measure from edge to edge at the wides…" at bounding box center [677, 333] width 1354 height 667
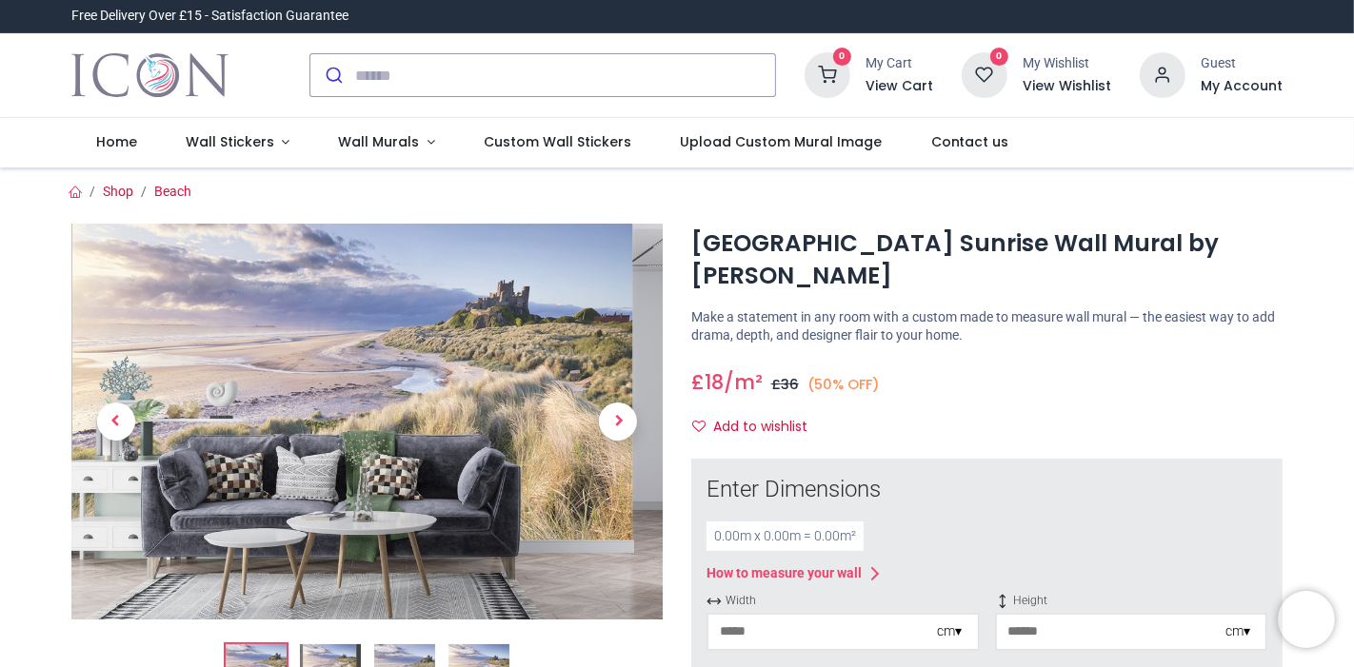
click at [768, 628] on input "number" at bounding box center [822, 632] width 229 height 34
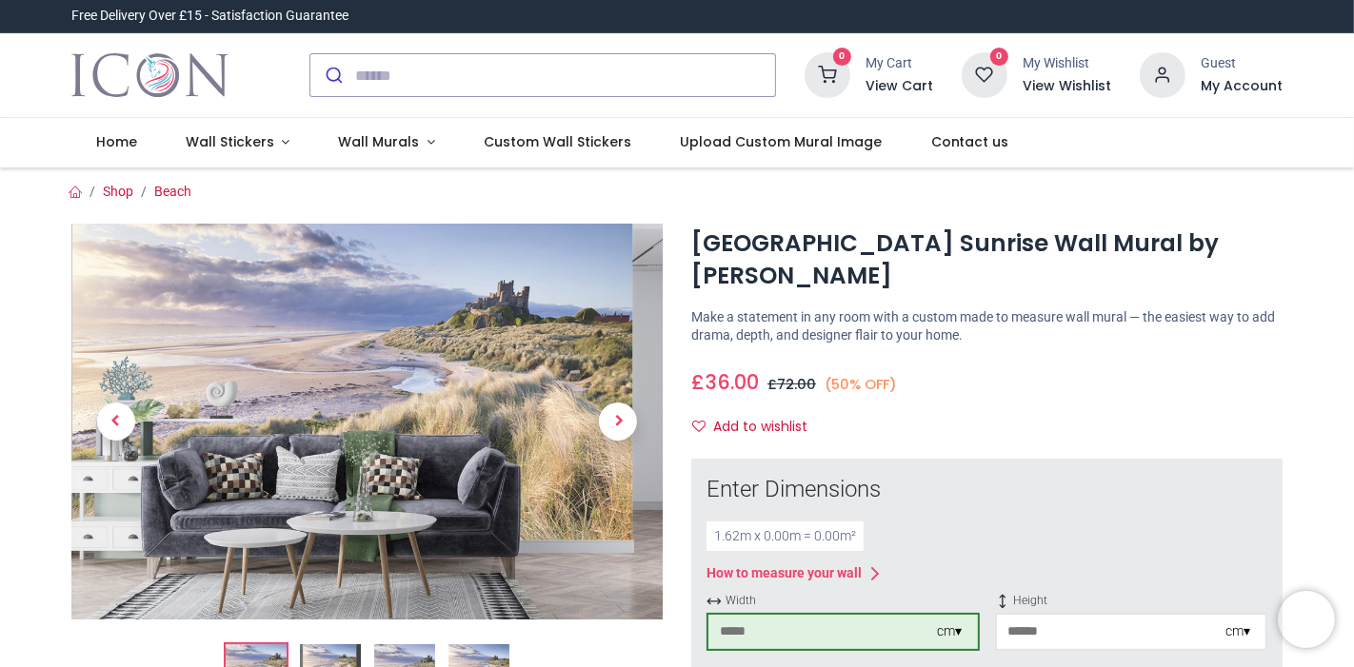
type input "***"
click at [1058, 639] on input "number" at bounding box center [1111, 632] width 229 height 34
type input "***"
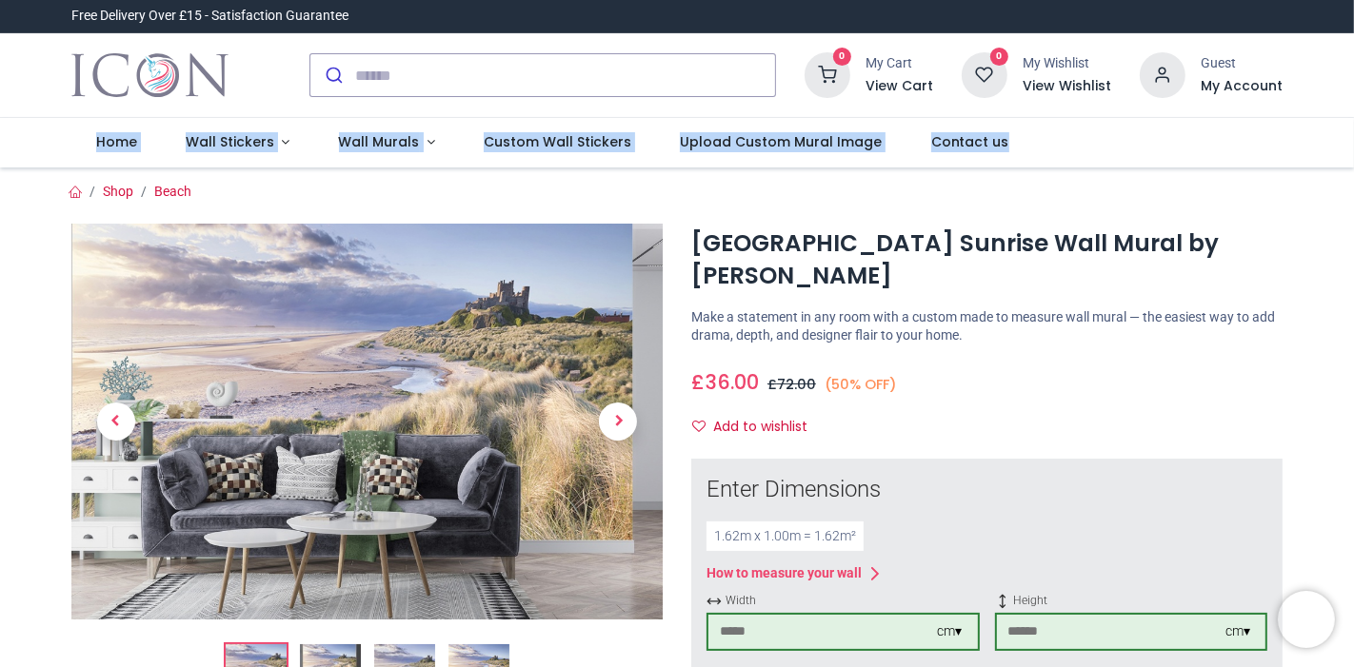
drag, startPoint x: 1350, startPoint y: 98, endPoint x: 1348, endPoint y: 129, distance: 31.5
click at [1348, 129] on header "Free Delivery Over £15 - Satisfaction Guarantee" at bounding box center [677, 84] width 1354 height 168
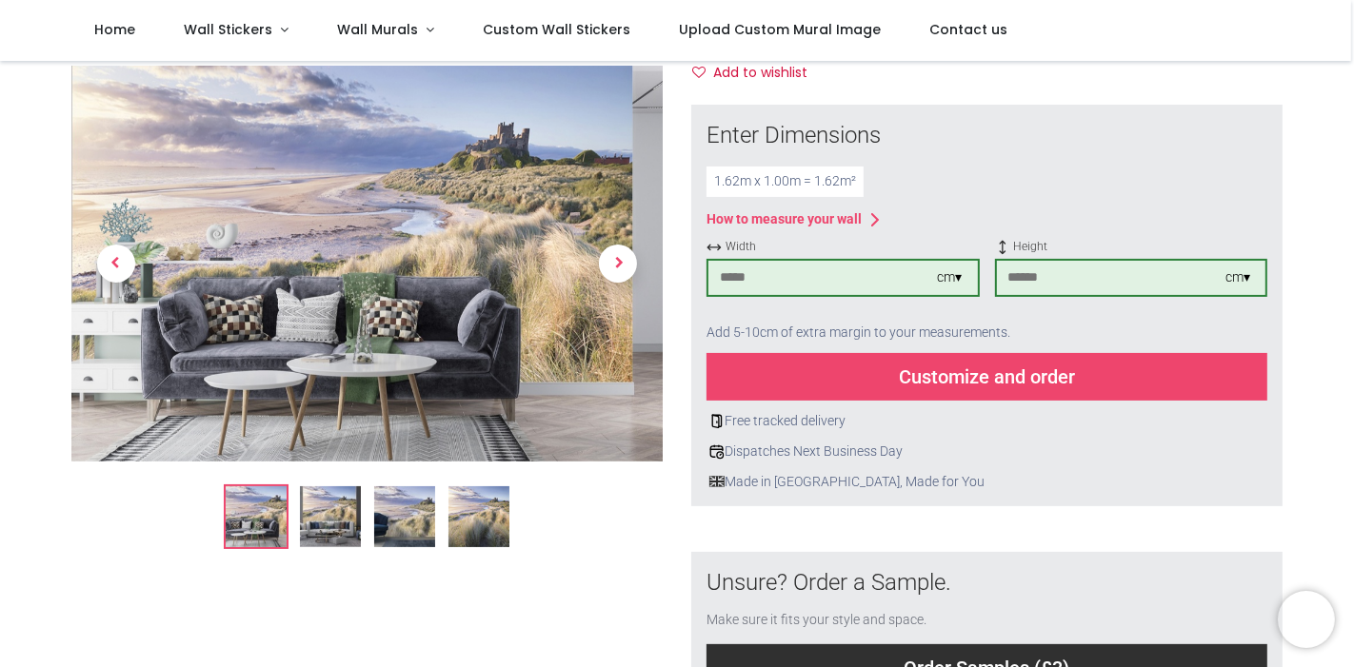
scroll to position [267, 0]
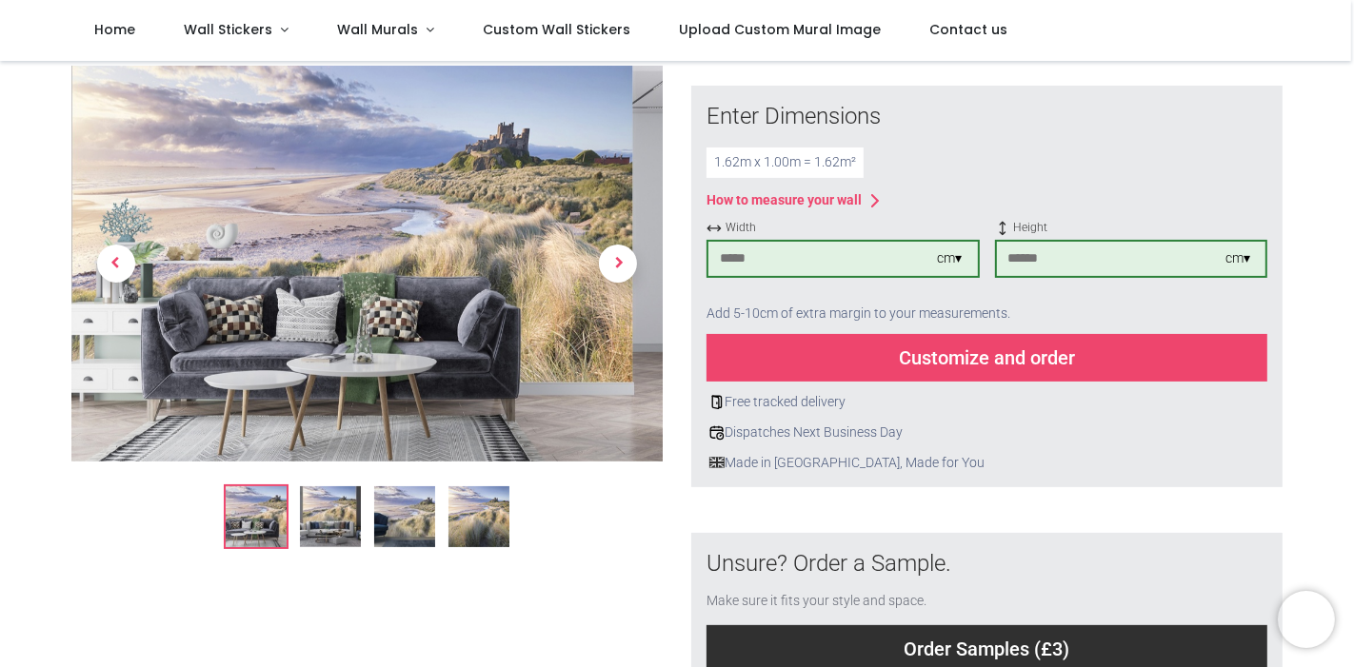
click at [895, 155] on div "1.62 m x 1.00 m = 1.62 m²" at bounding box center [986, 163] width 561 height 30
click at [864, 367] on div "Customize and order" at bounding box center [986, 358] width 561 height 48
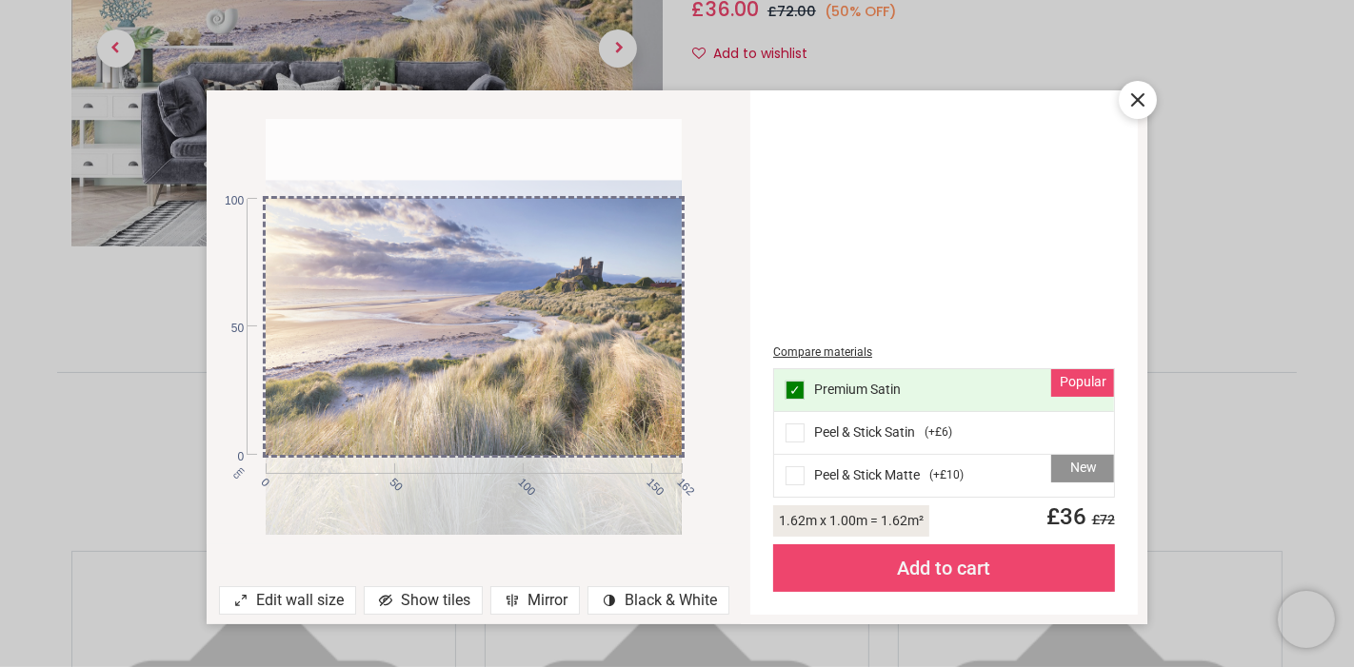
drag, startPoint x: 522, startPoint y: 334, endPoint x: 512, endPoint y: 395, distance: 61.7
click at [512, 395] on div at bounding box center [474, 388] width 416 height 416
click at [792, 477] on span at bounding box center [794, 475] width 19 height 19
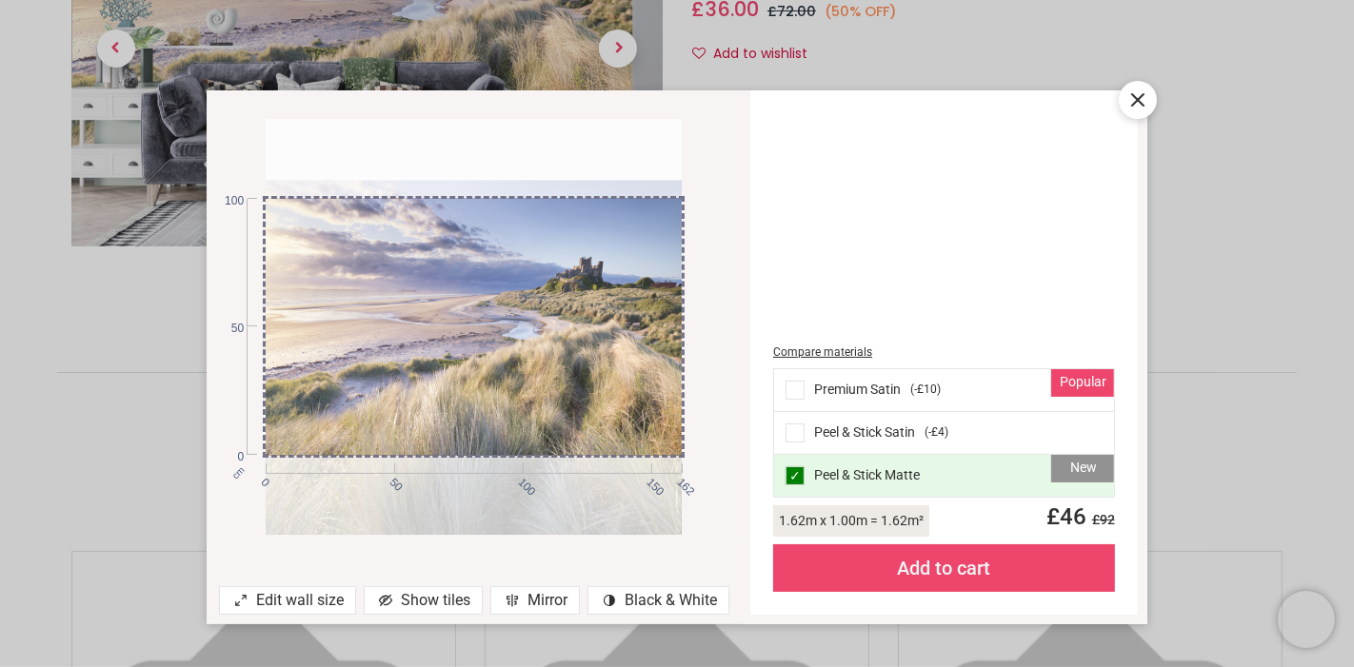
click at [956, 576] on div "Add to cart" at bounding box center [944, 569] width 342 height 48
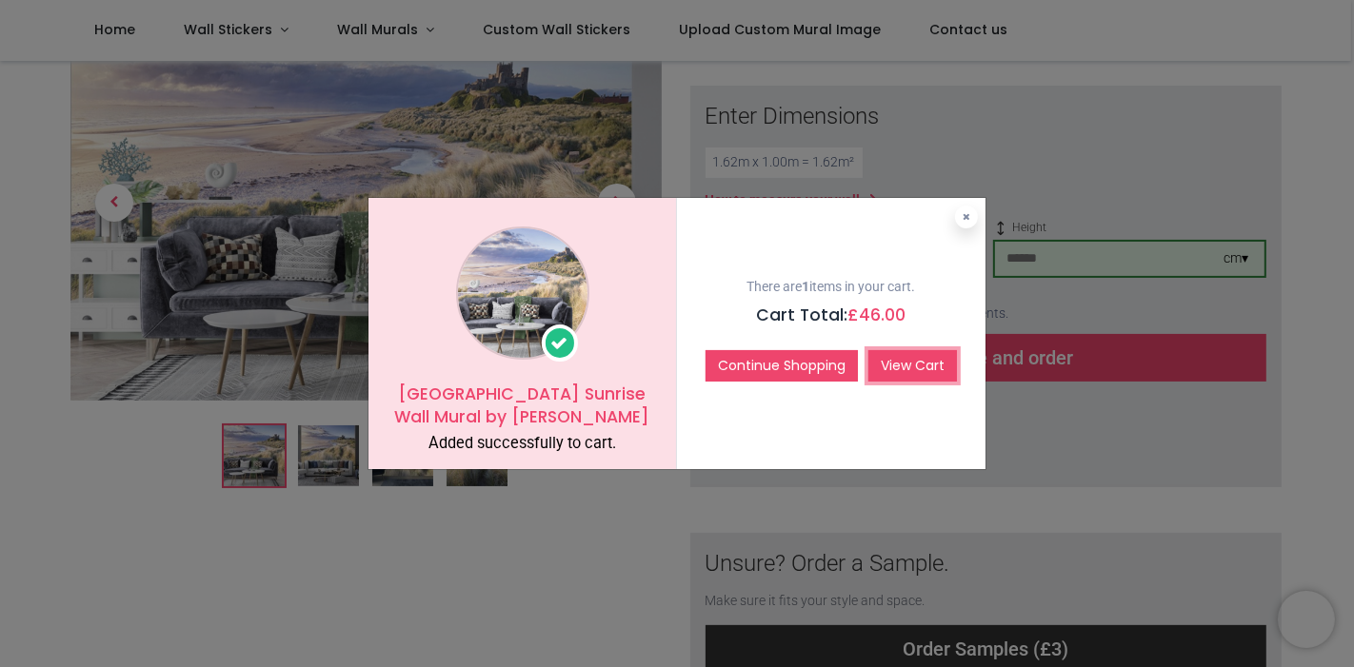
click at [915, 364] on link "View Cart" at bounding box center [912, 366] width 89 height 32
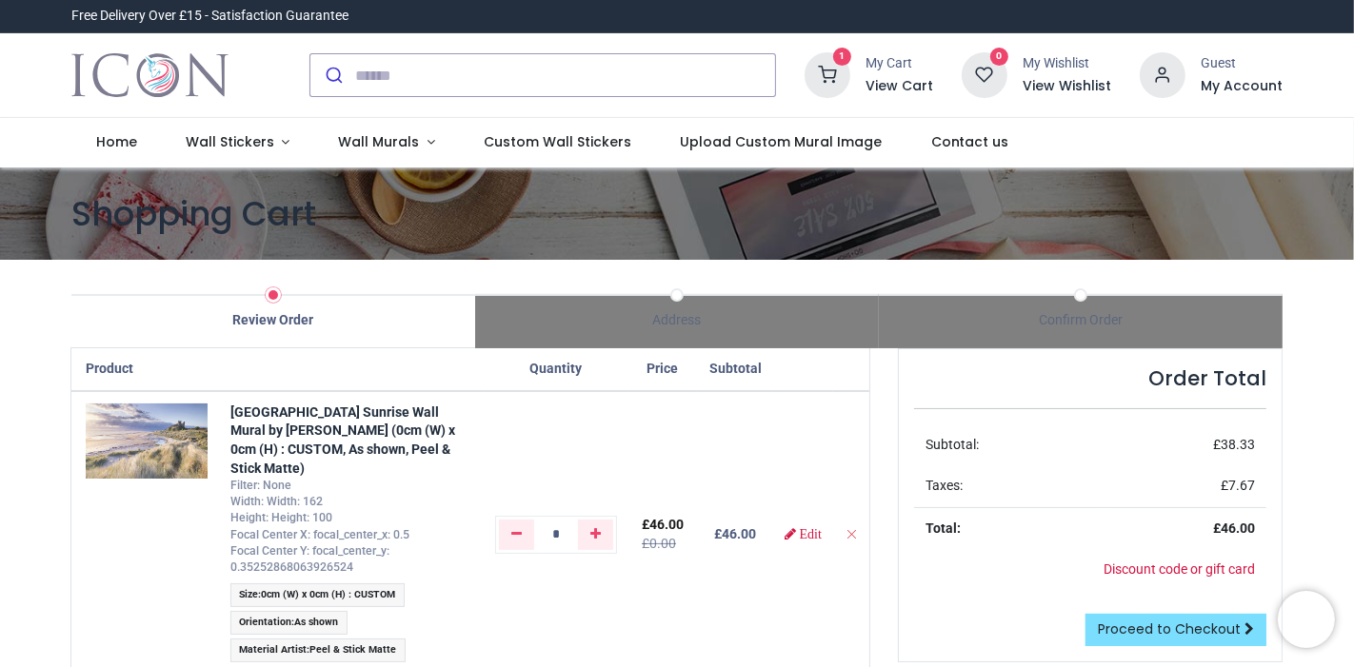
click at [370, 511] on div "Filter: None Width: Width: 162 Height: Height: 100 [GEOGRAPHIC_DATA] X: focal_c…" at bounding box center [351, 527] width 242 height 98
click at [441, 472] on div "[GEOGRAPHIC_DATA] Sunrise Wall Mural by [PERSON_NAME] (0cm (W) x 0cm (H) : CUST…" at bounding box center [351, 441] width 242 height 74
click at [230, 483] on span "Filter: None" at bounding box center [260, 485] width 61 height 13
drag, startPoint x: 228, startPoint y: 500, endPoint x: 412, endPoint y: 505, distance: 183.8
click at [412, 505] on div "Filter: None Width: Width: 162 Height: Height: 100 Focal Center X: focal_center…" at bounding box center [351, 527] width 242 height 98
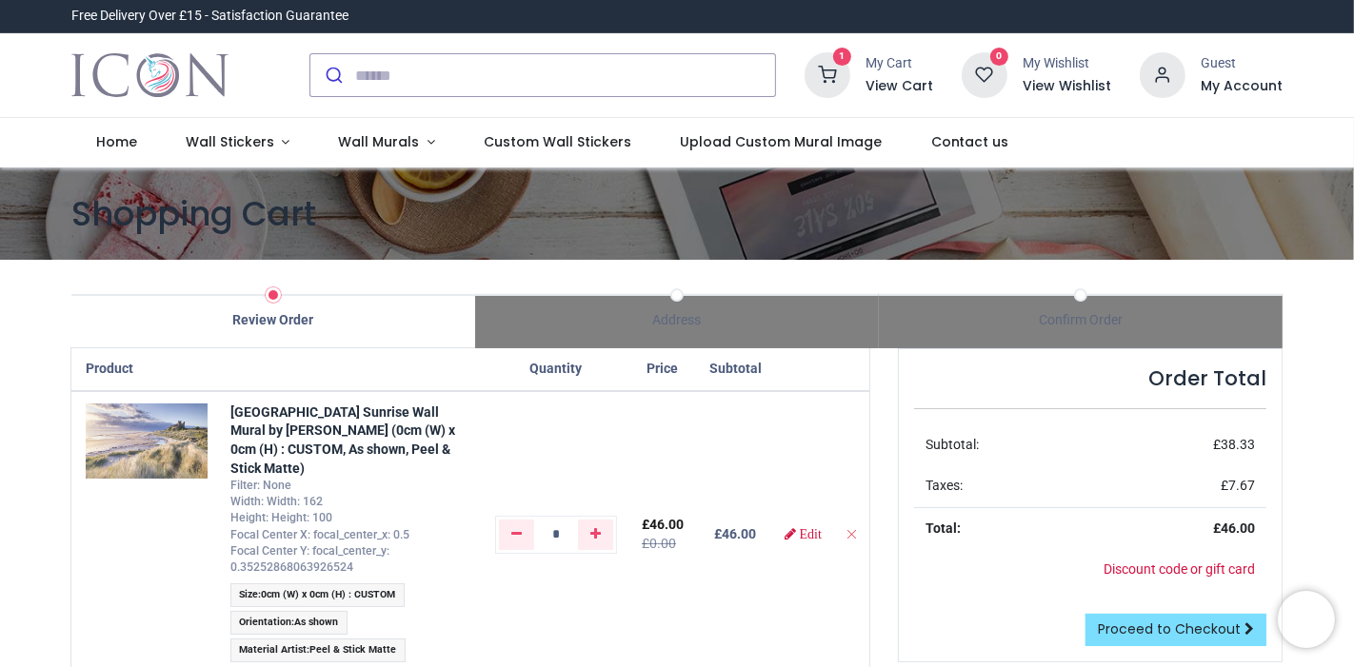
click at [441, 566] on div "Filter: None Width: Width: 162 Height: Height: 100 Focal Center X: focal_center…" at bounding box center [351, 527] width 242 height 98
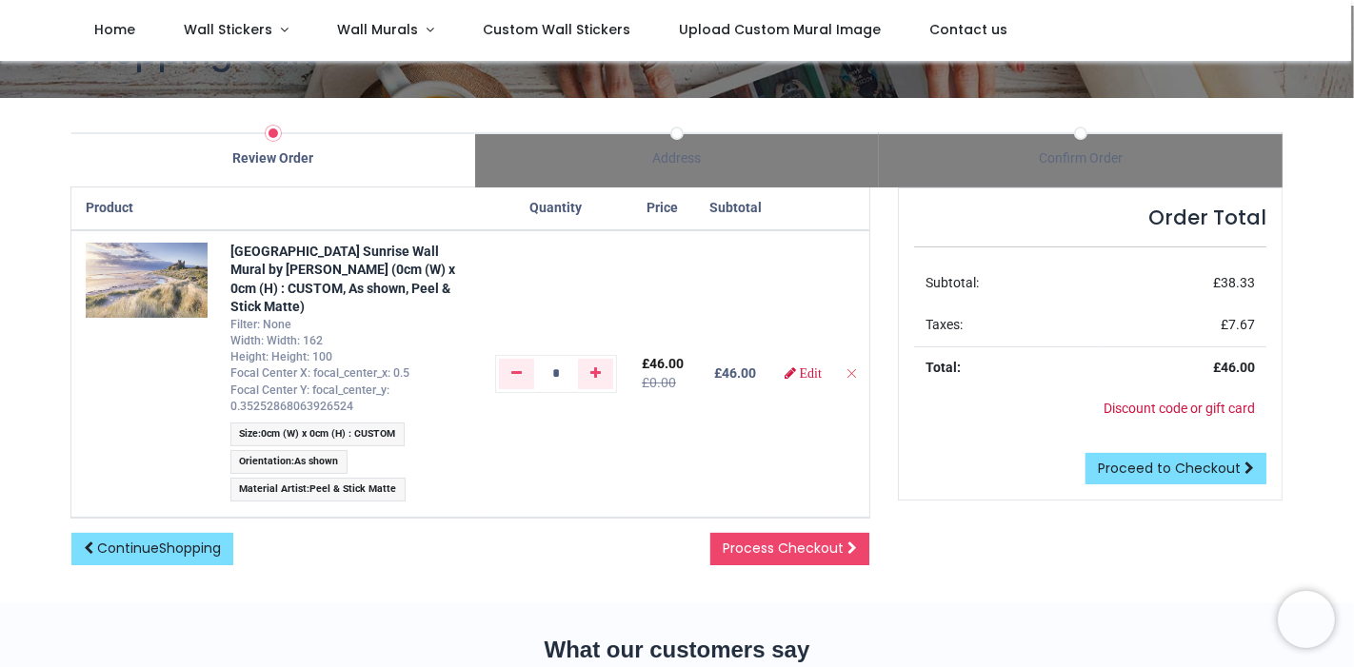
scroll to position [63, 0]
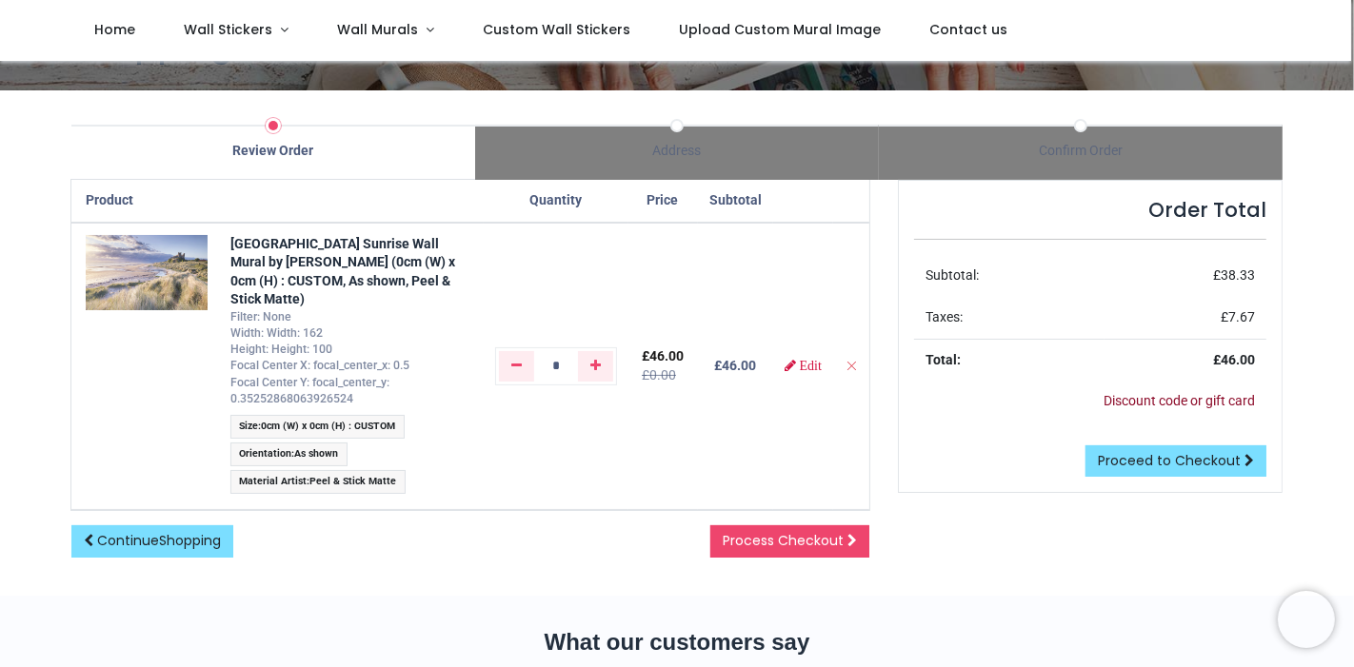
click at [1145, 403] on link "Discount code or gift card" at bounding box center [1178, 400] width 151 height 15
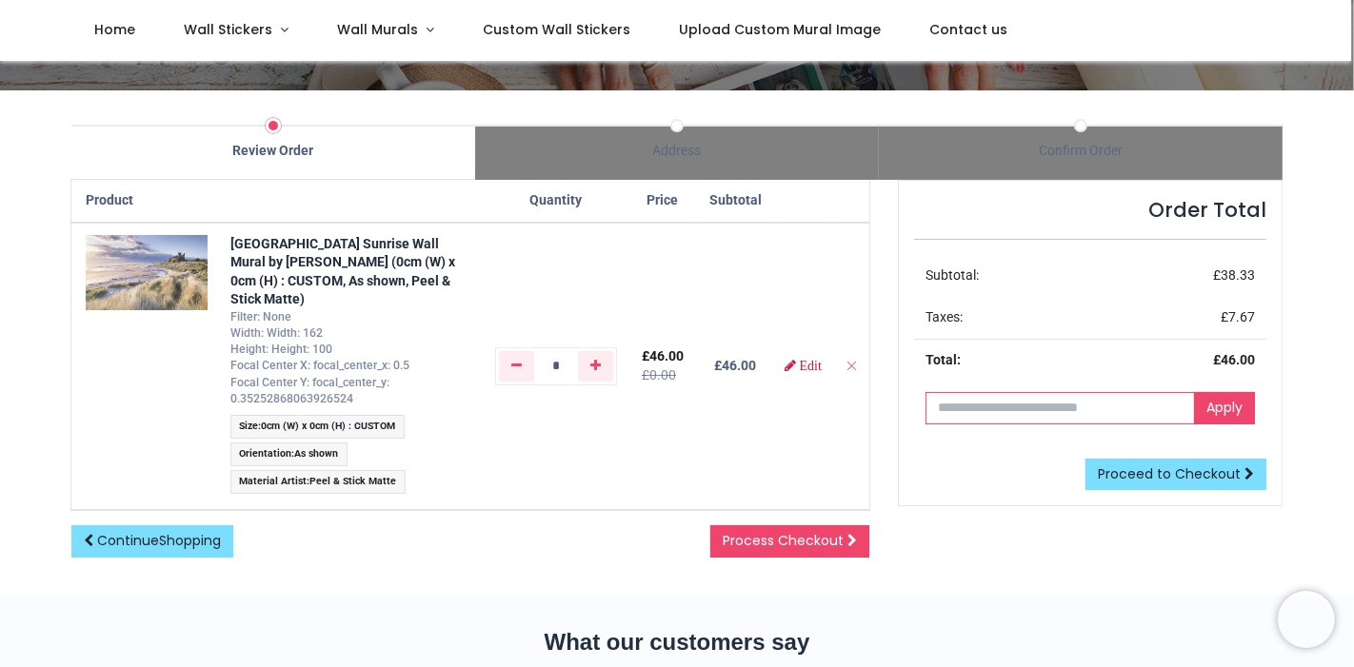
click at [947, 405] on input "text" at bounding box center [1059, 408] width 269 height 32
paste input "**********"
type input "**********"
click at [1220, 408] on link "Apply" at bounding box center [1224, 408] width 61 height 32
